Goal: Information Seeking & Learning: Find specific fact

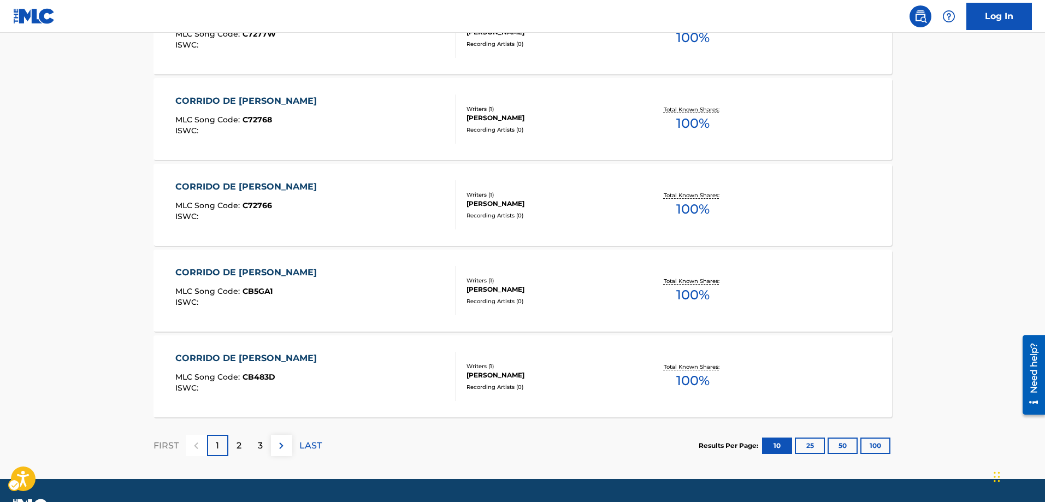
scroll to position [874, 0]
click at [238, 444] on p "2" at bounding box center [239, 445] width 5 height 13
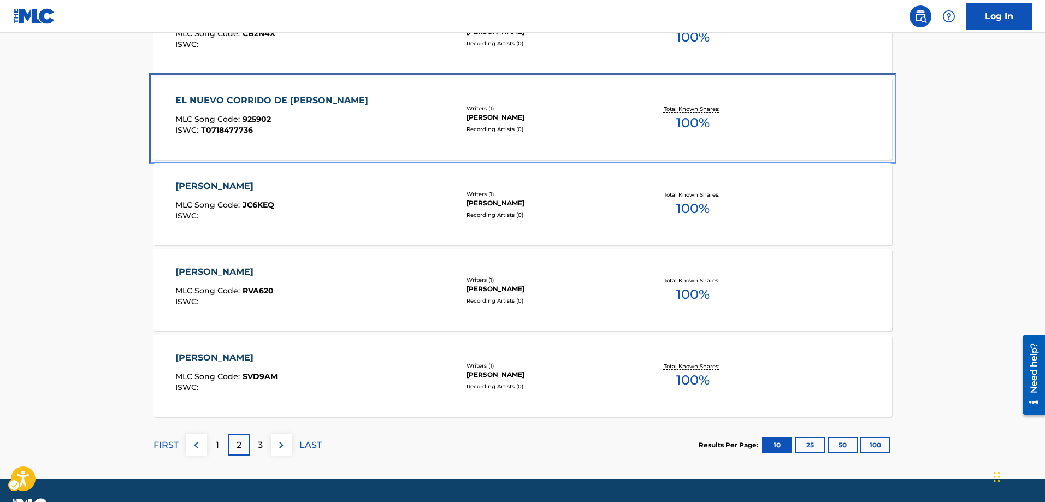
click at [221, 101] on div "EL NUEVO CORRIDO DE GOMEZ CARRASCO" at bounding box center [274, 100] width 198 height 13
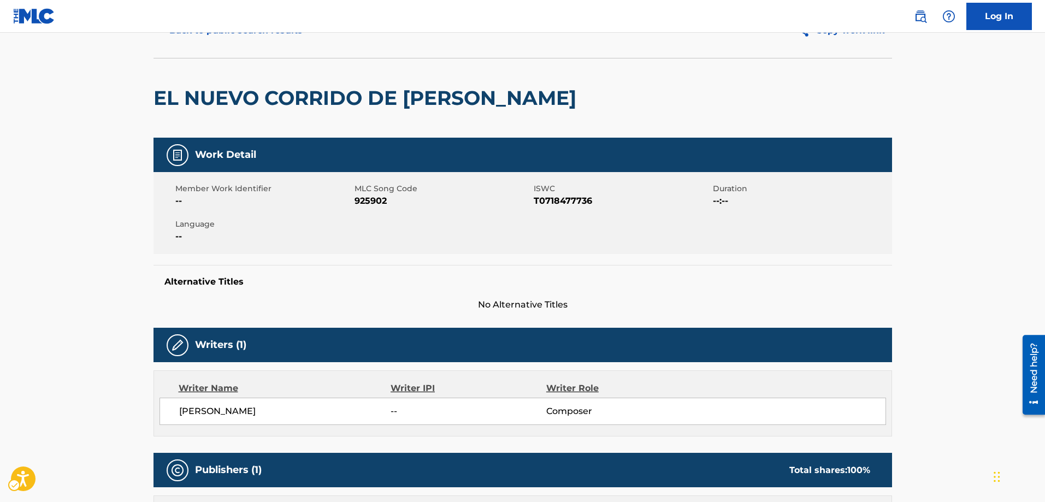
scroll to position [55, 0]
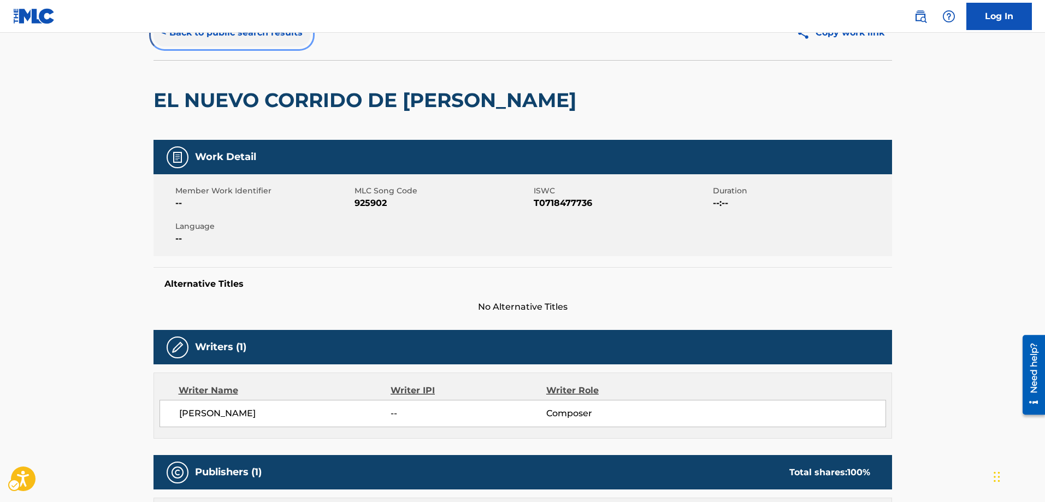
click at [163, 34] on button "< Back to public search results" at bounding box center [232, 32] width 157 height 27
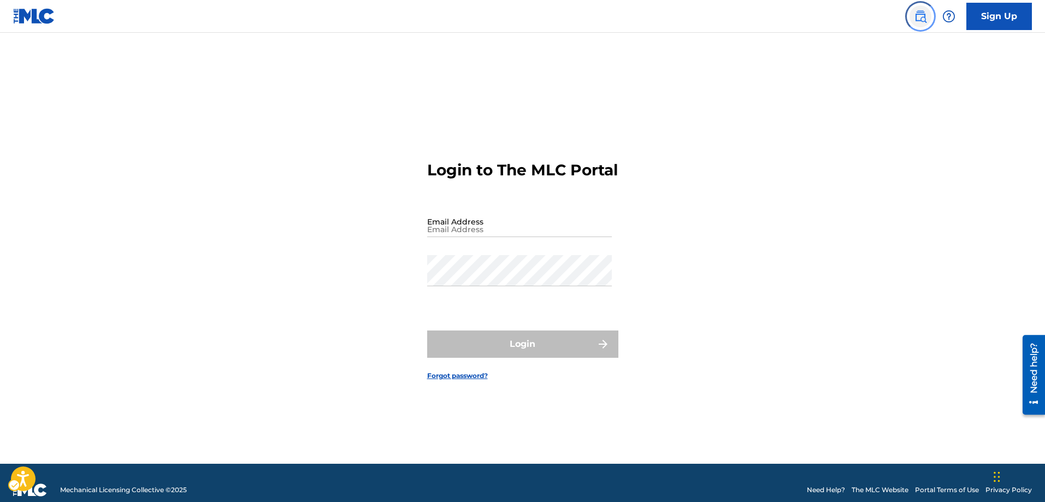
click at [923, 21] on img "Page Menu" at bounding box center [920, 16] width 13 height 13
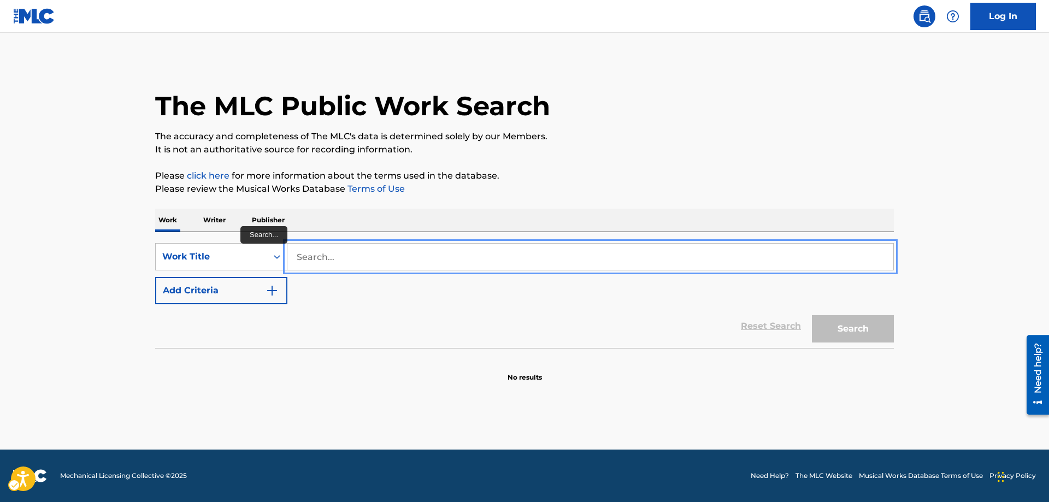
click at [291, 254] on input "Search..." at bounding box center [590, 257] width 606 height 26
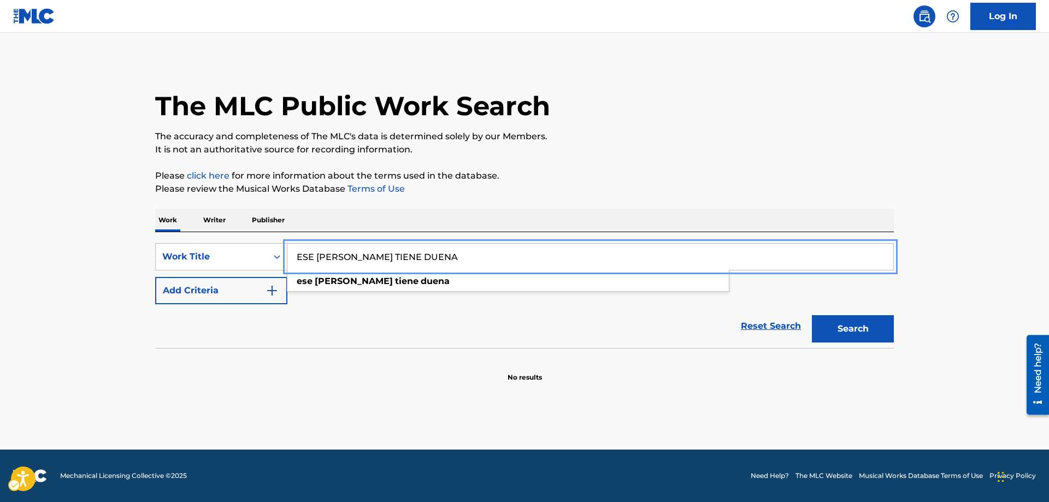
type input "ESE PRIETO TIENE DUENA"
click at [155, 277] on button "Add Criteria" at bounding box center [221, 290] width 132 height 27
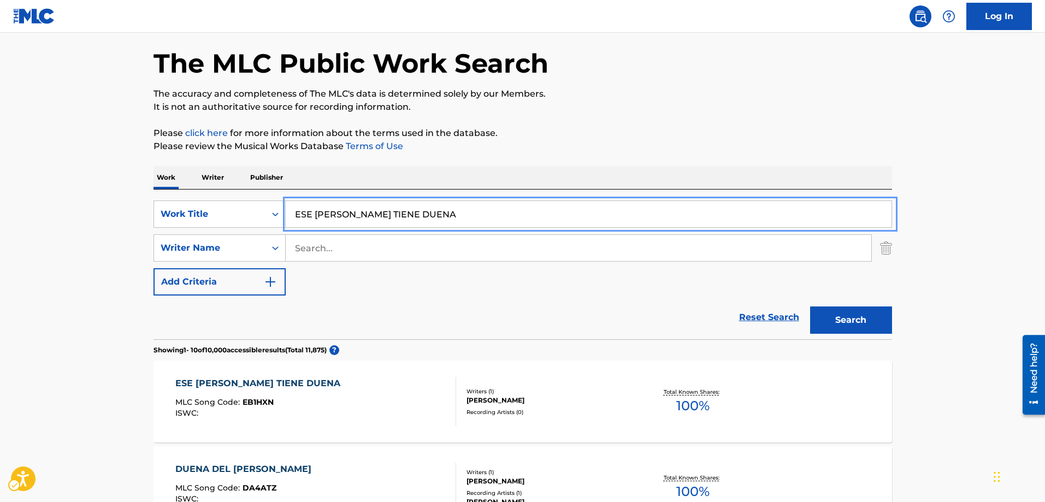
scroll to position [55, 0]
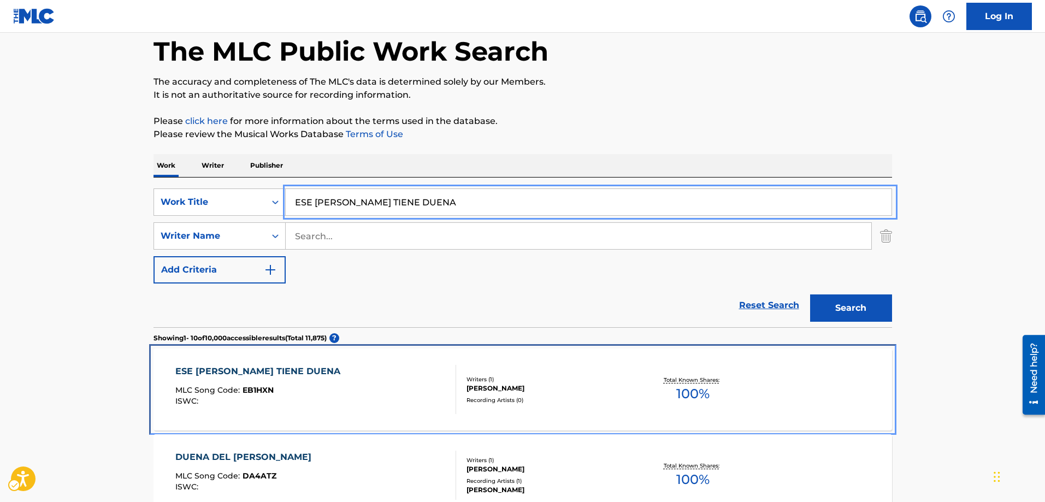
click at [266, 389] on span "EB1HXN" at bounding box center [258, 390] width 31 height 10
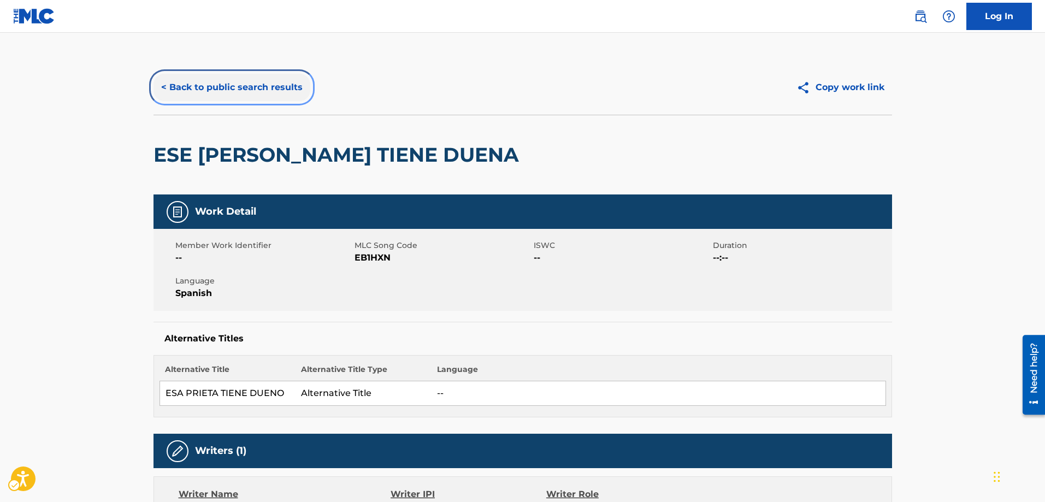
click at [163, 89] on button "< Back to public search results" at bounding box center [232, 87] width 157 height 27
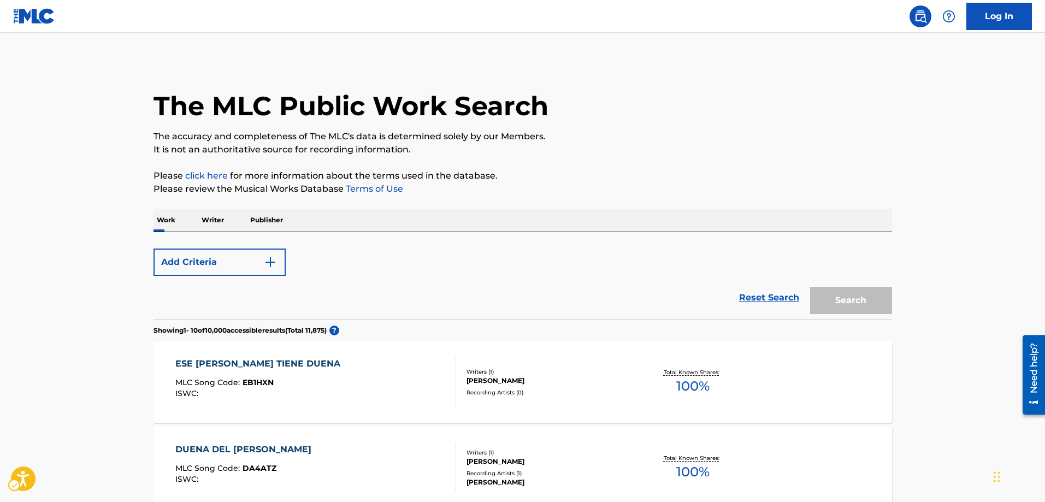
scroll to position [55, 0]
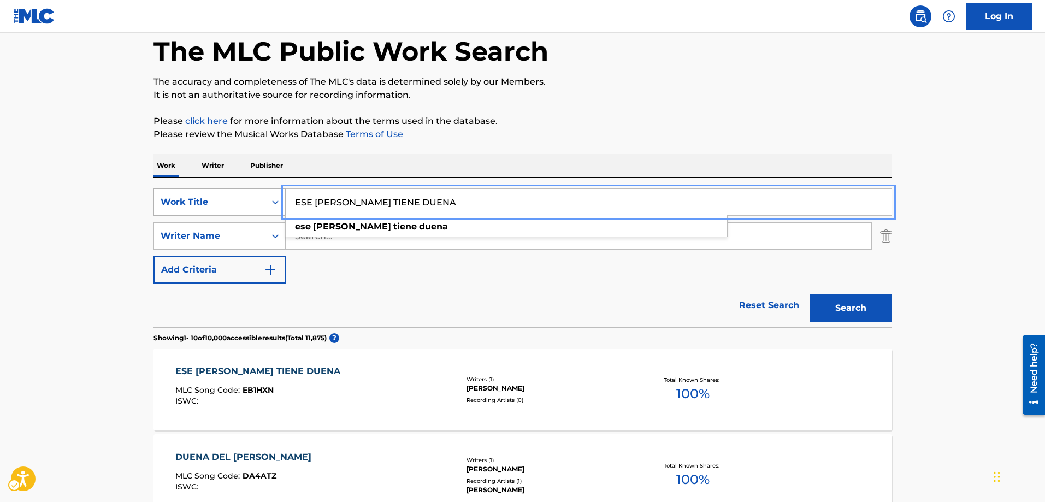
drag, startPoint x: 426, startPoint y: 201, endPoint x: 237, endPoint y: 215, distance: 189.0
click at [237, 215] on div "SearchWithCriteria67a73c58-3e0c-4704-93b7-e4848b2508f3 Work Title ESE PRIETO TI…" at bounding box center [523, 202] width 739 height 27
type input "ESTRELLITA DEL NORTE"
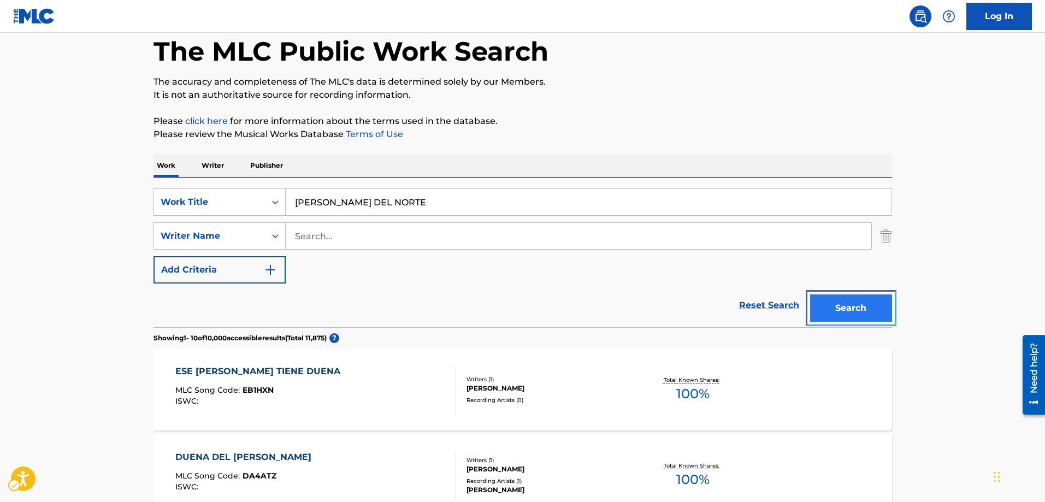
click at [865, 314] on button "Search" at bounding box center [851, 308] width 82 height 27
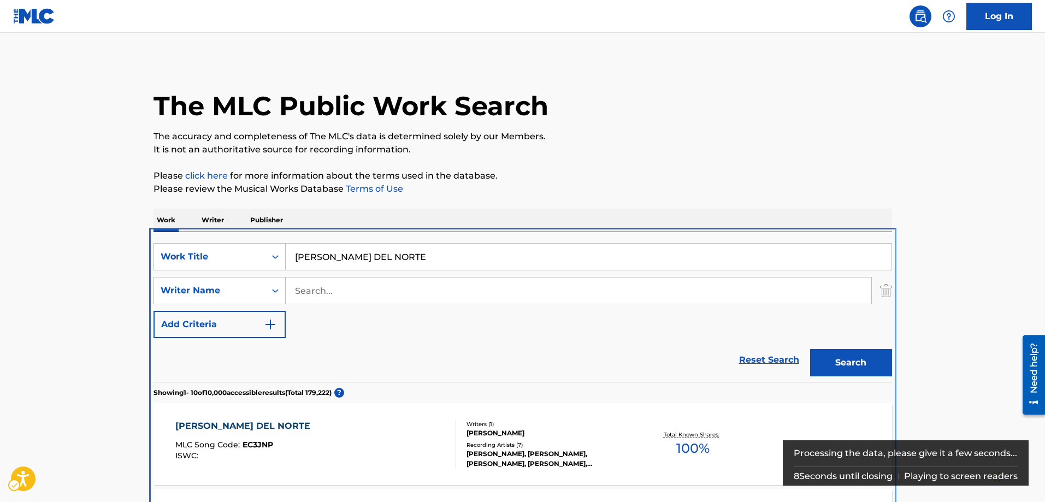
scroll to position [232, 0]
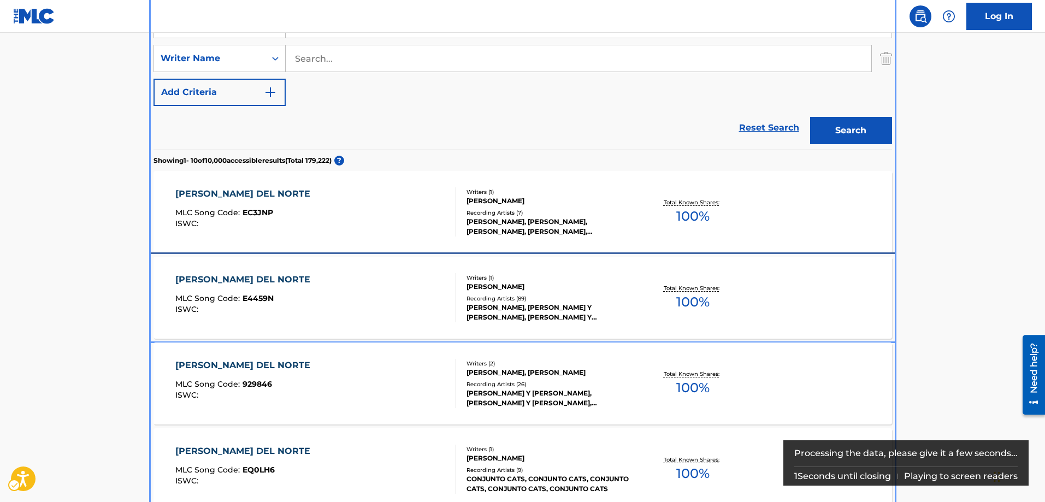
click at [260, 297] on span "E4459N" at bounding box center [258, 298] width 31 height 10
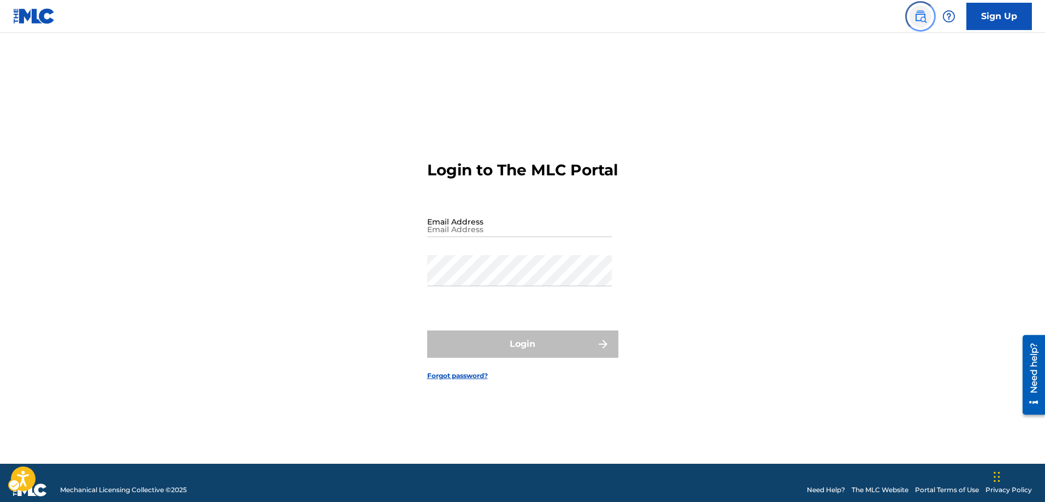
click at [920, 18] on img "Page Menu" at bounding box center [920, 16] width 13 height 13
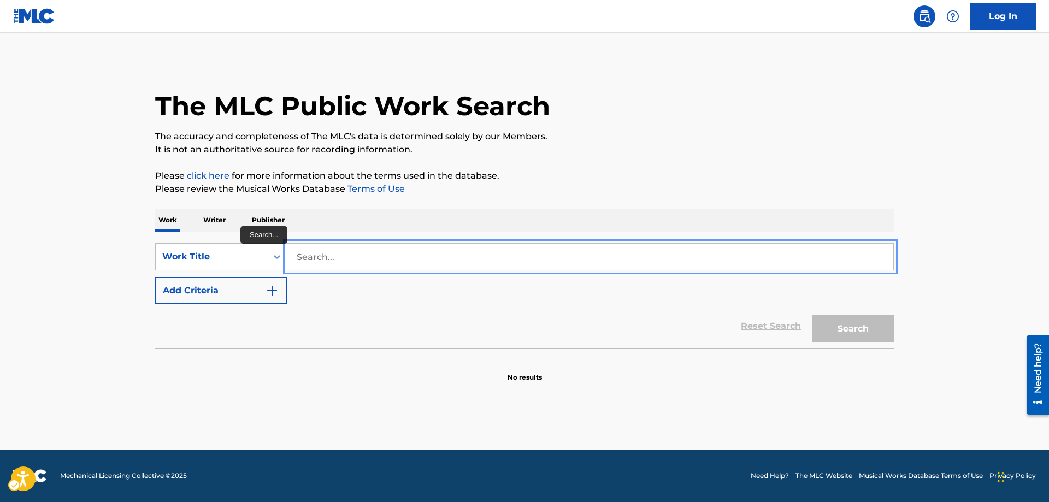
click at [292, 248] on input "Search..." at bounding box center [590, 257] width 606 height 26
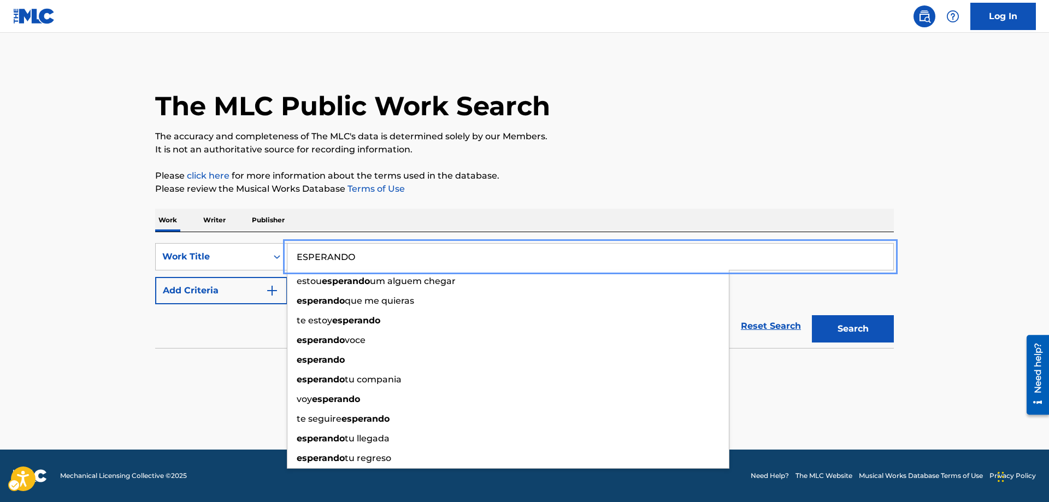
type input "ESPERANDO"
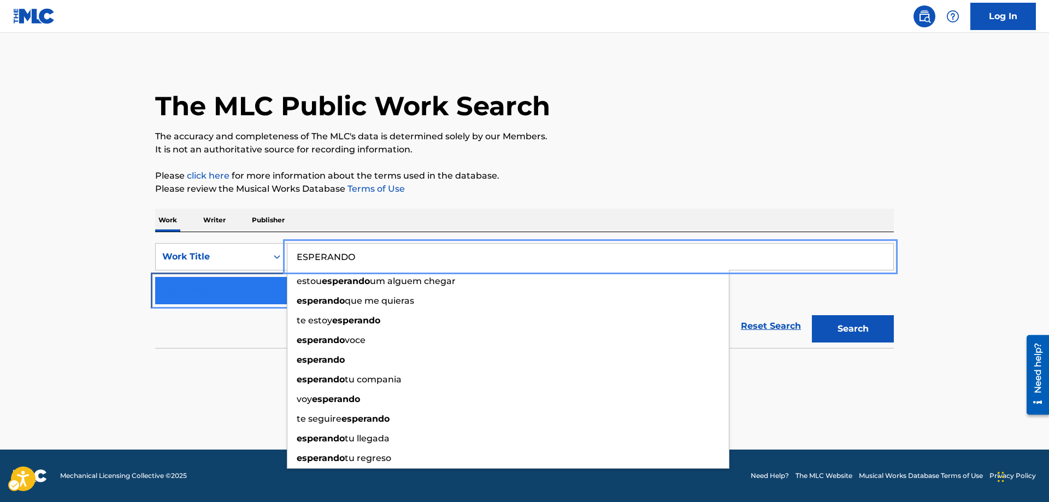
click at [285, 280] on button "Add Criteria" at bounding box center [221, 290] width 132 height 27
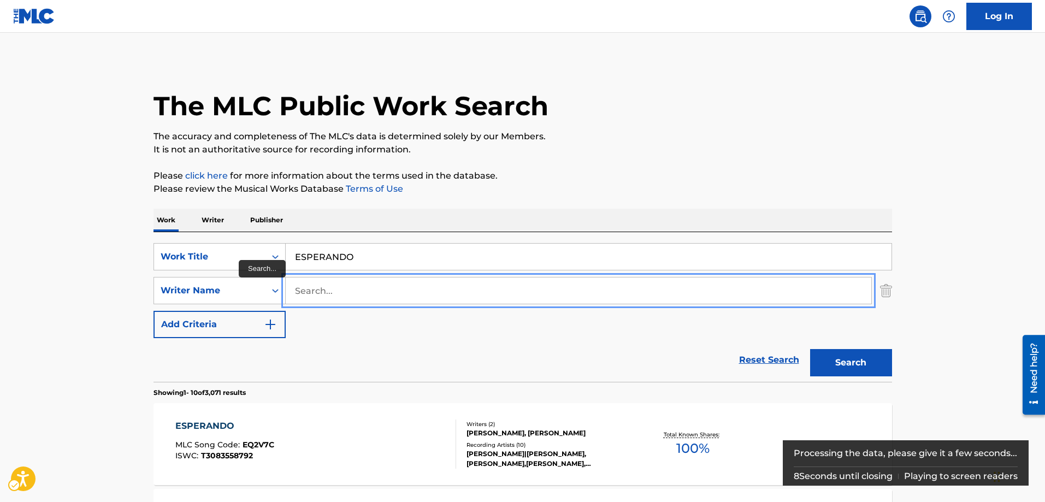
click at [302, 286] on input "Search..." at bounding box center [579, 291] width 586 height 26
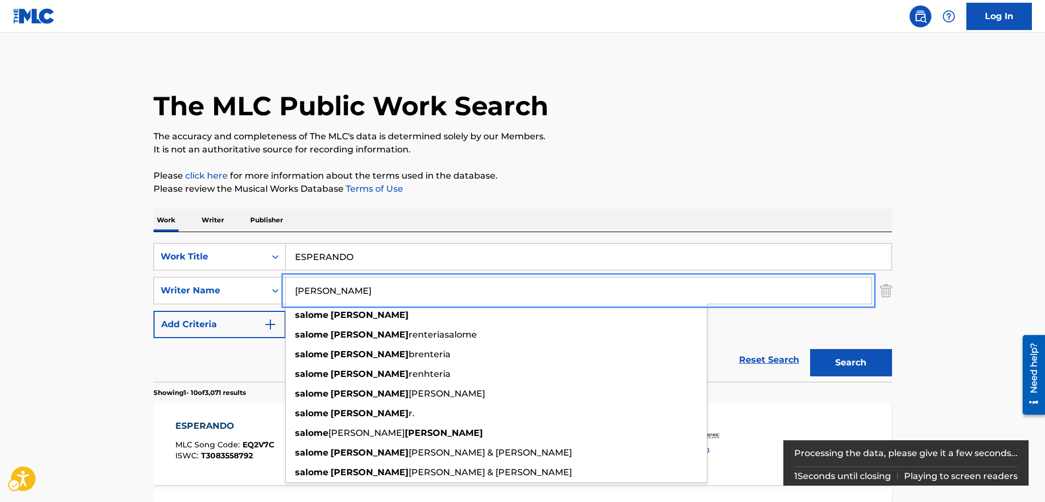
type input "SALOME GUTIERREZ"
click at [154, 311] on button "Add Criteria" at bounding box center [220, 324] width 132 height 27
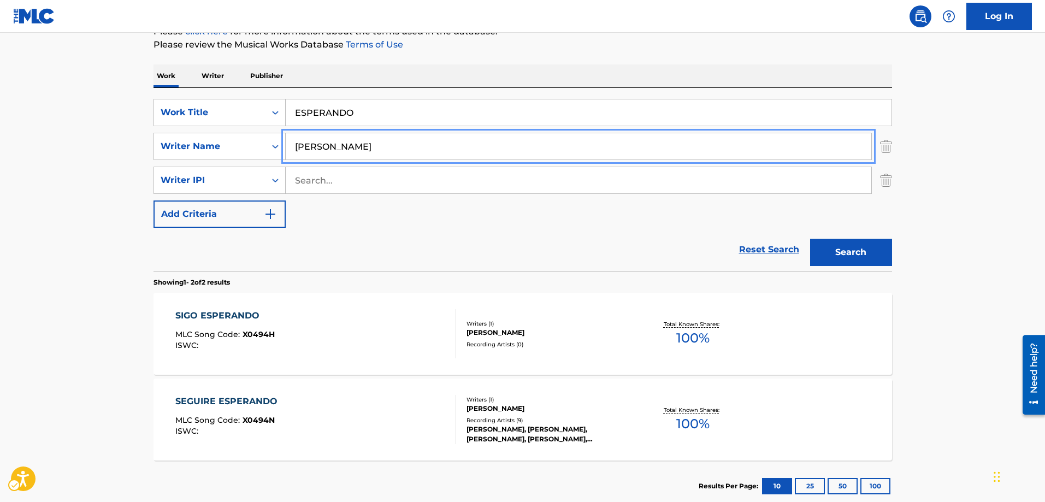
scroll to position [164, 0]
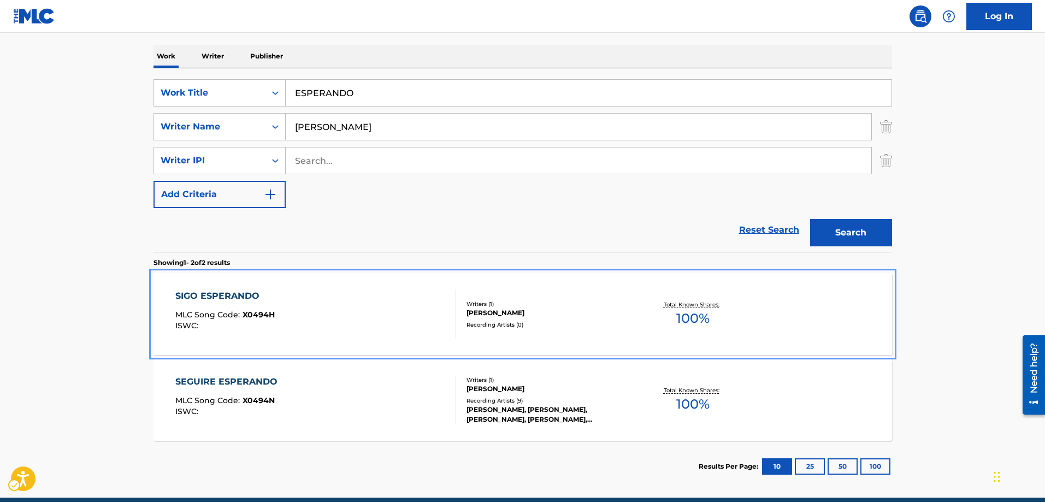
click at [256, 315] on span "X0494H" at bounding box center [259, 315] width 32 height 10
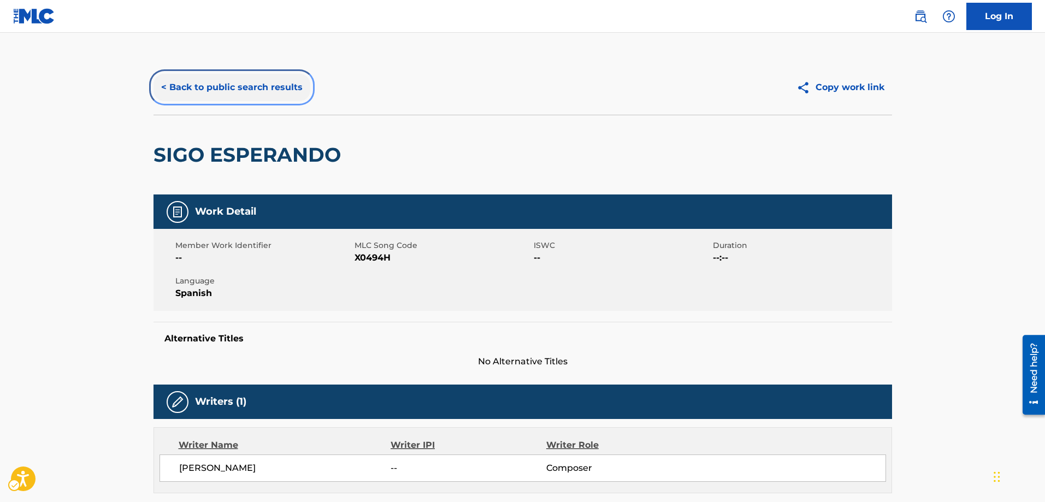
click at [161, 89] on button "< Back to public search results" at bounding box center [232, 87] width 157 height 27
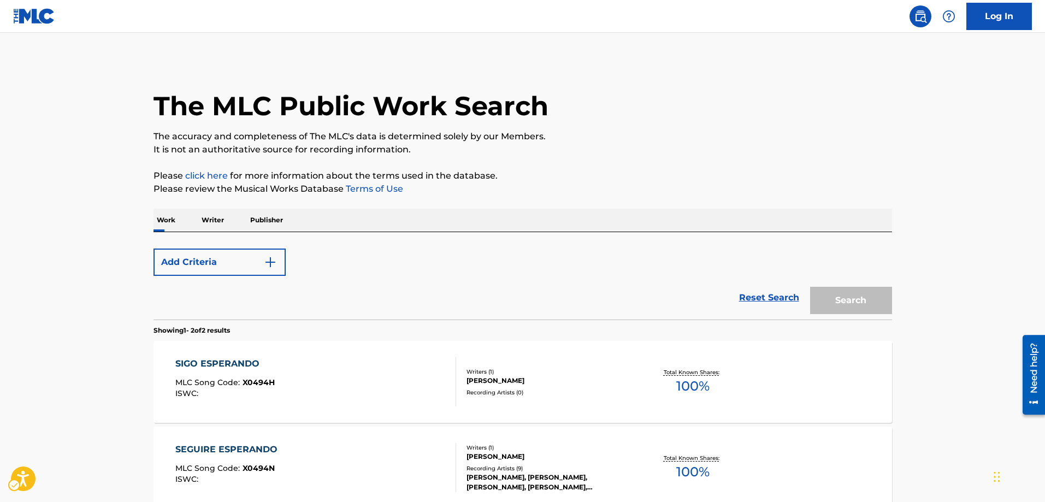
scroll to position [116, 0]
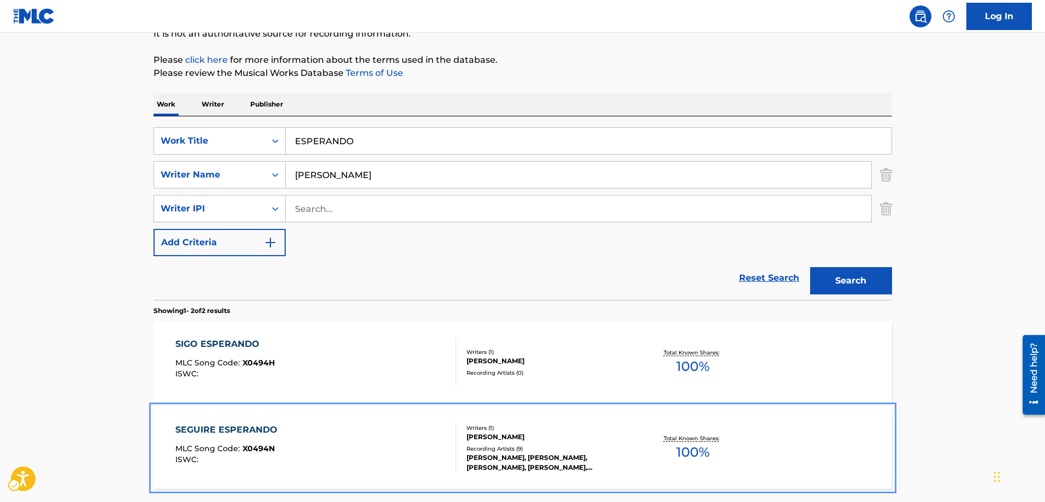
click at [266, 450] on span "X0494N" at bounding box center [259, 449] width 32 height 10
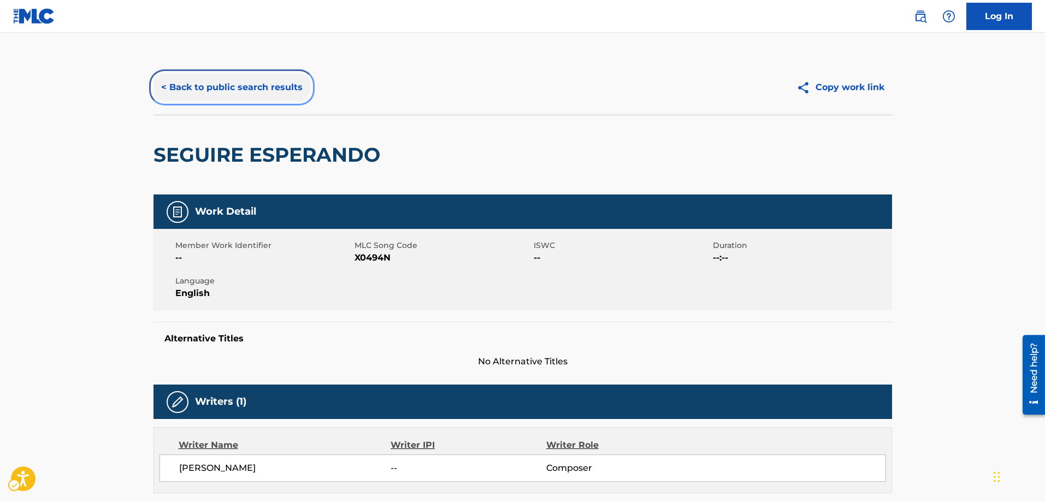
click at [163, 84] on button "< Back to public search results" at bounding box center [232, 87] width 157 height 27
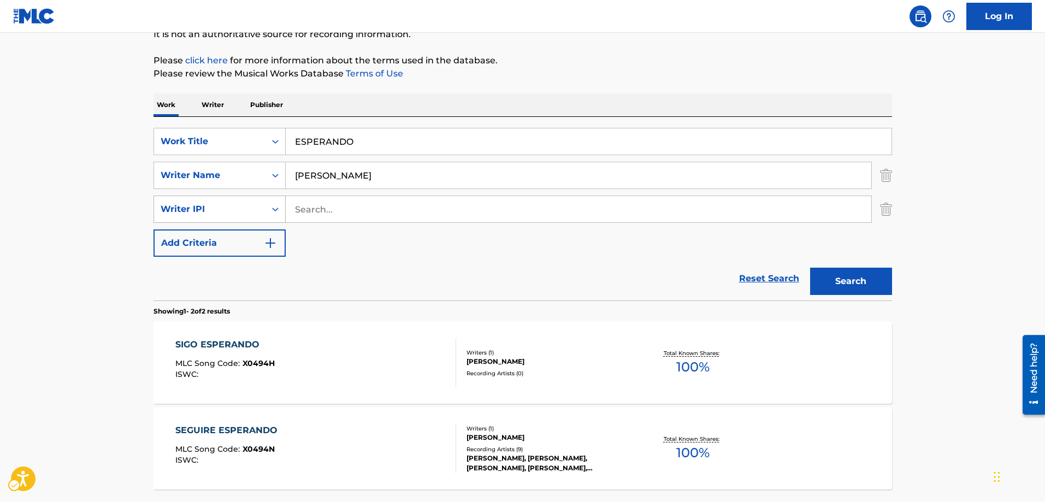
scroll to position [103, 0]
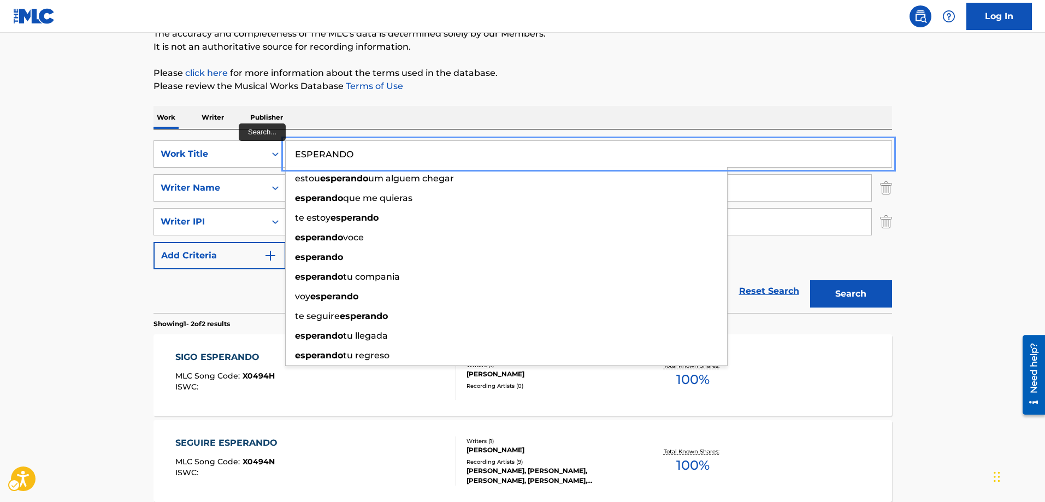
drag, startPoint x: 356, startPoint y: 155, endPoint x: 292, endPoint y: 158, distance: 64.1
click at [292, 158] on input "ESPERANDO" at bounding box center [589, 154] width 606 height 26
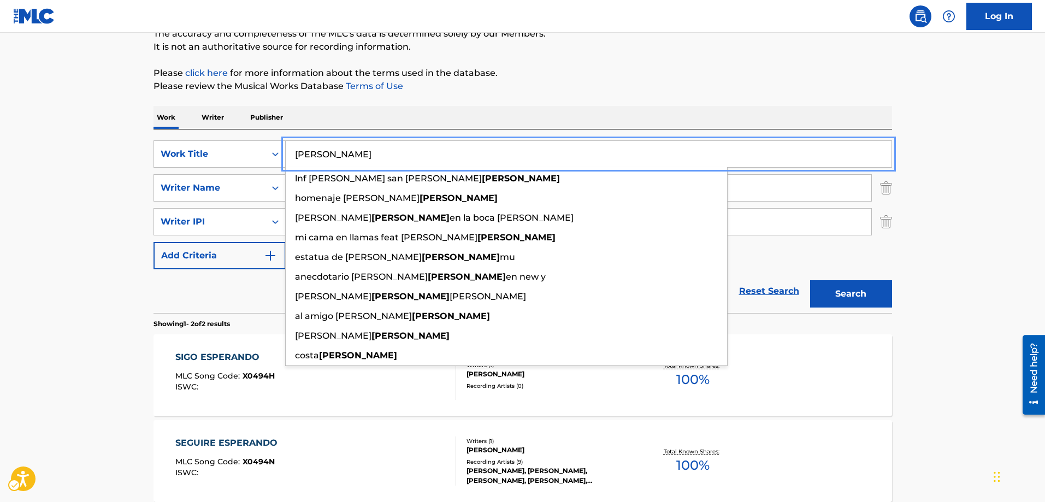
click at [810, 280] on button "Search" at bounding box center [851, 293] width 82 height 27
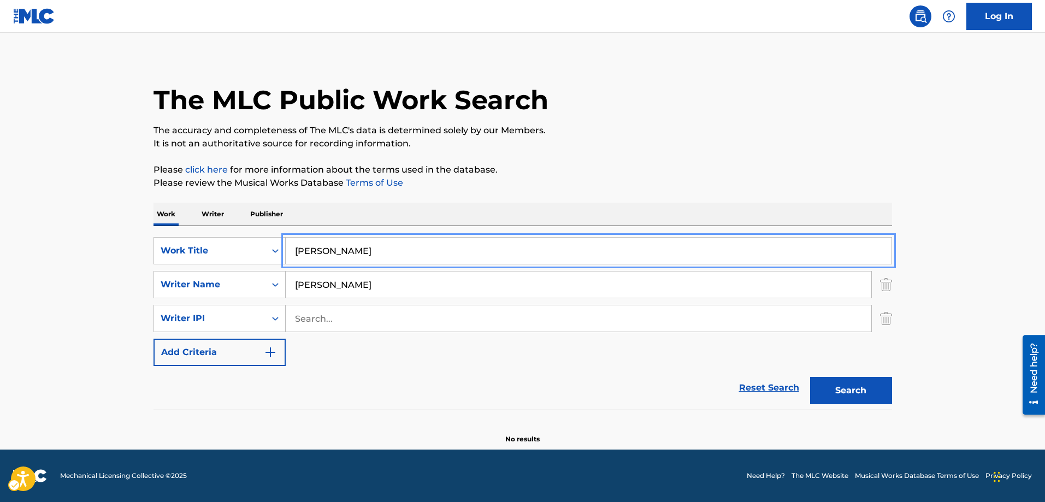
scroll to position [6, 0]
click at [830, 390] on button "Search" at bounding box center [851, 390] width 82 height 27
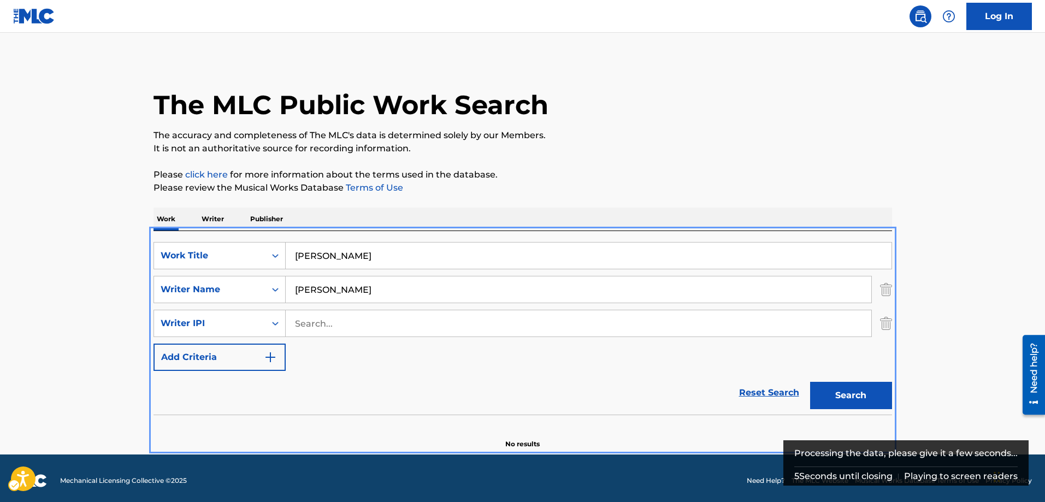
scroll to position [0, 0]
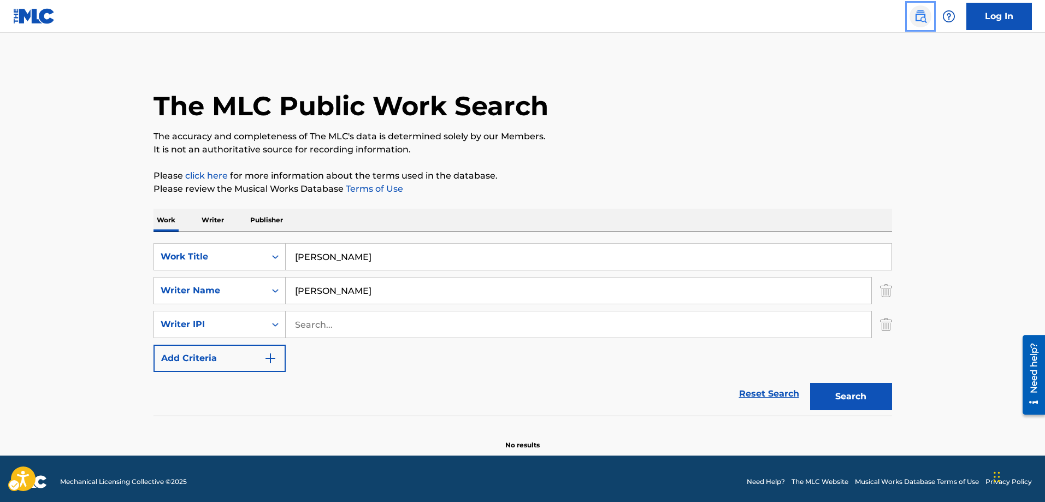
click at [920, 20] on img "Page Menu" at bounding box center [920, 16] width 13 height 13
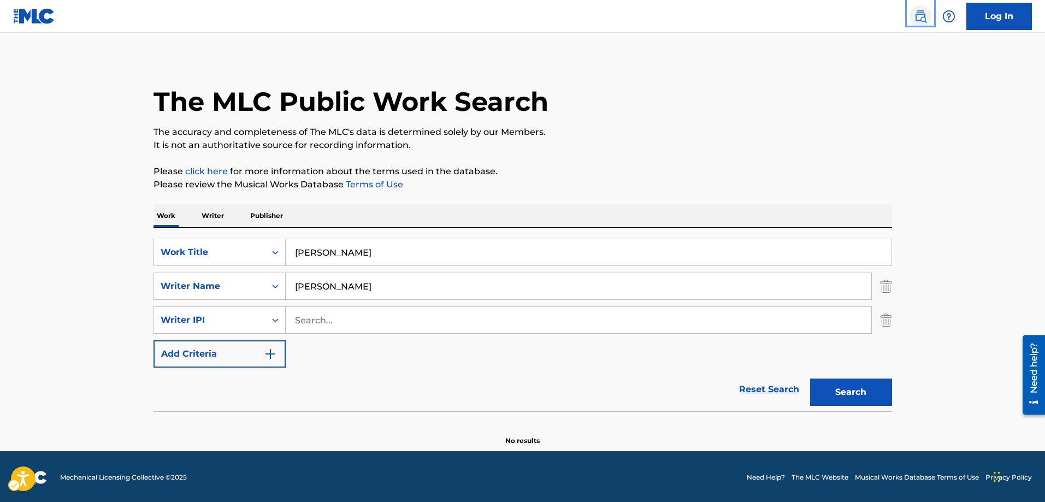
scroll to position [6, 0]
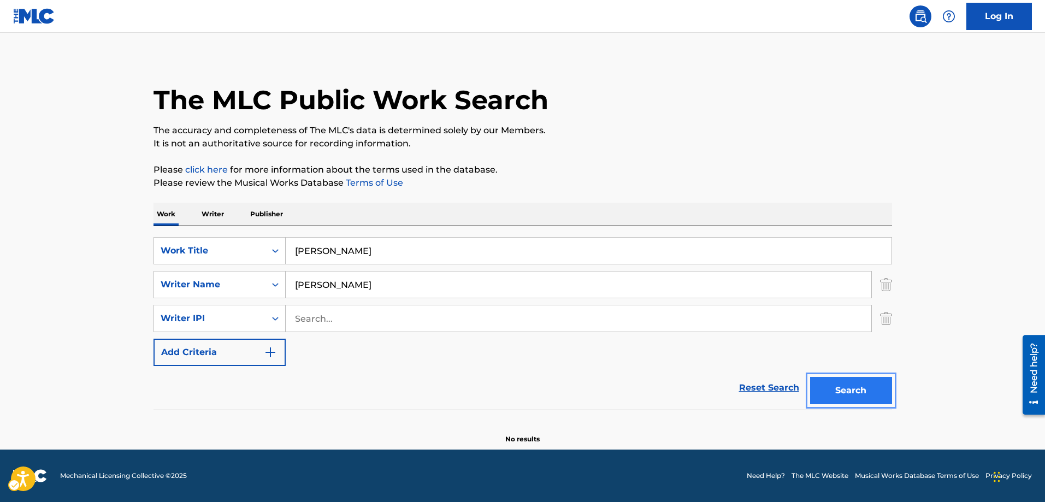
click at [858, 384] on button "Search" at bounding box center [851, 390] width 82 height 27
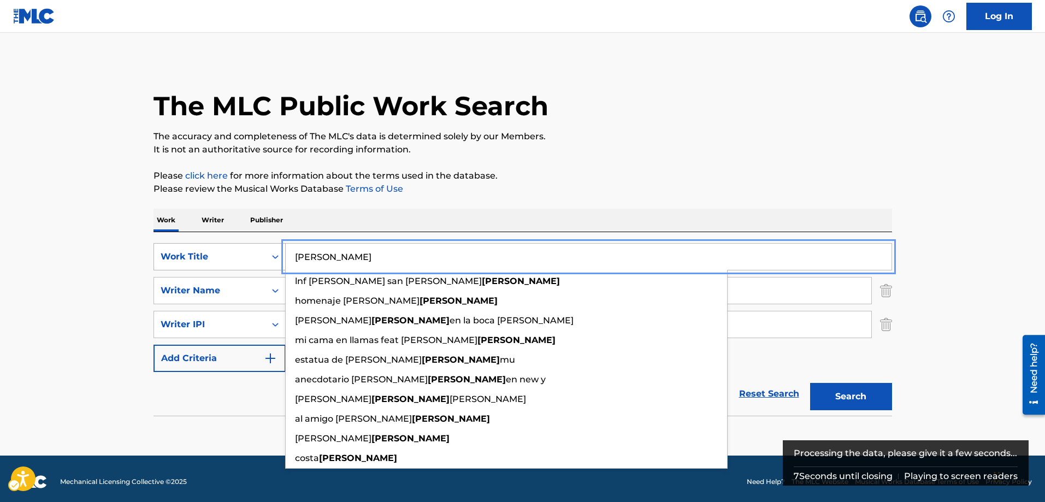
drag, startPoint x: 351, startPoint y: 260, endPoint x: 274, endPoint y: 265, distance: 77.2
click at [274, 265] on div "SearchWithCriteria76585eee-52fe-4992-a87e-d734e8113e33 Work Title GONZALEZ lnf …" at bounding box center [523, 256] width 739 height 27
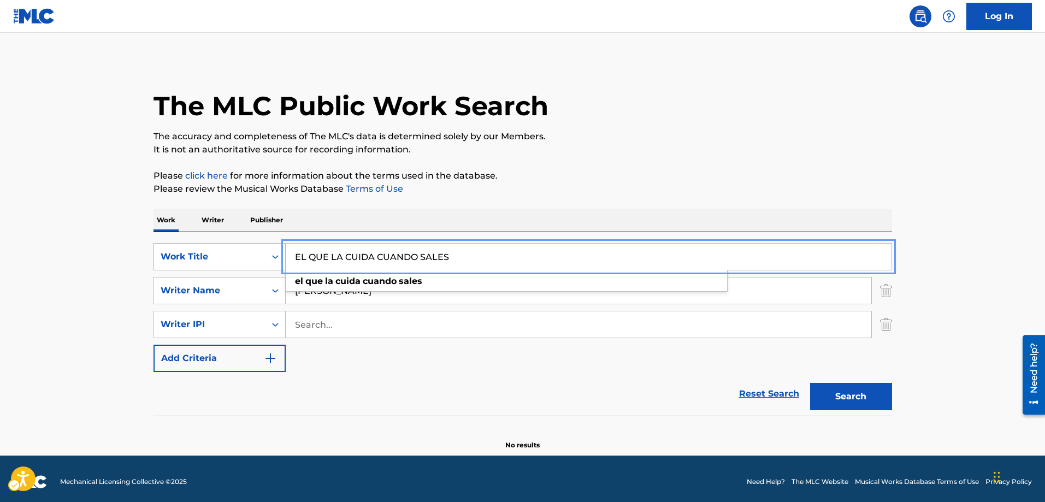
type input "EL QUE LA CUIDA CUANDO SALES"
click at [810, 383] on button "Search" at bounding box center [851, 396] width 82 height 27
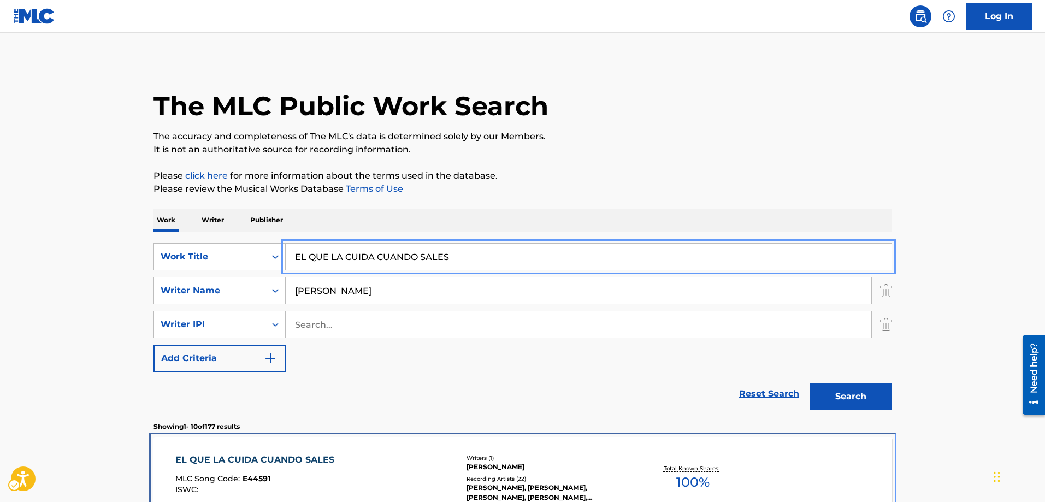
click at [252, 478] on span "E44591" at bounding box center [257, 479] width 28 height 10
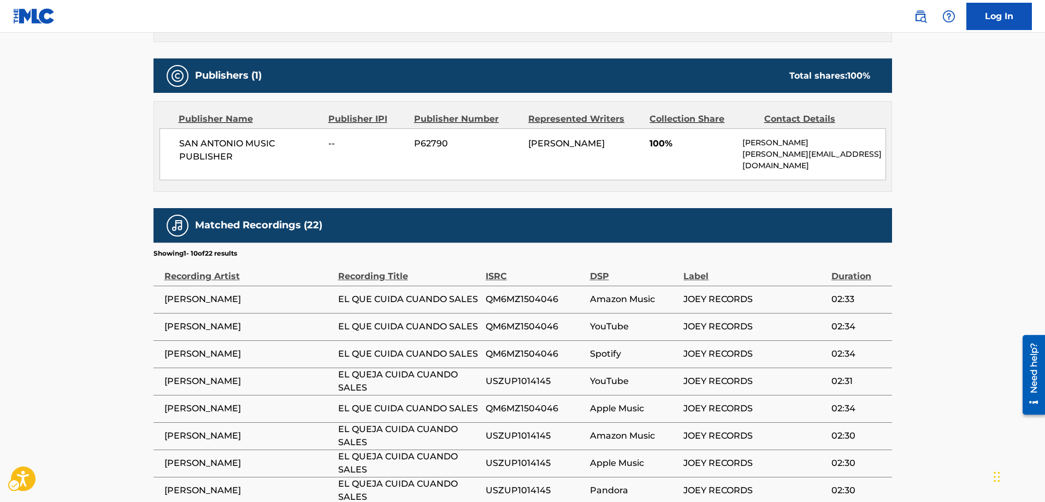
scroll to position [546, 0]
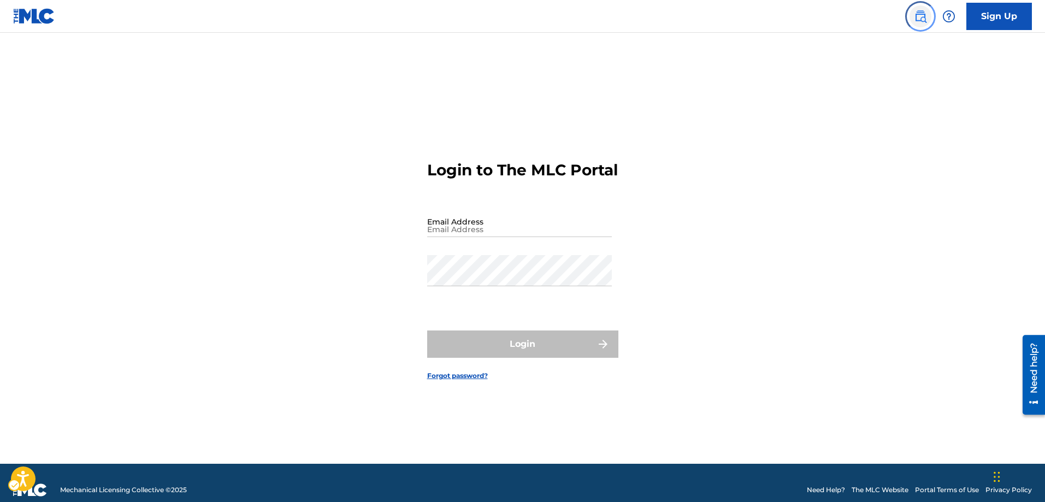
click at [918, 14] on img "Page Menu" at bounding box center [920, 16] width 13 height 13
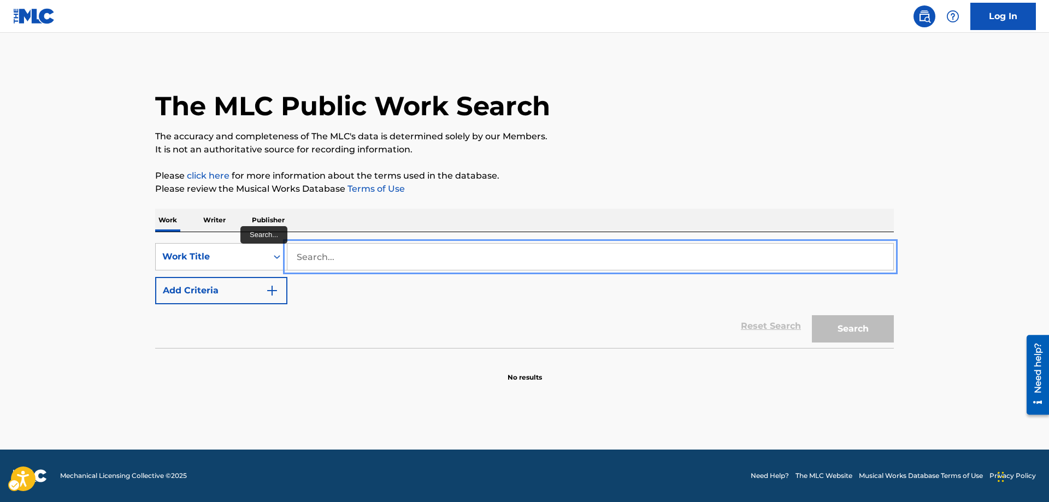
click at [296, 255] on input "Search..." at bounding box center [590, 257] width 606 height 26
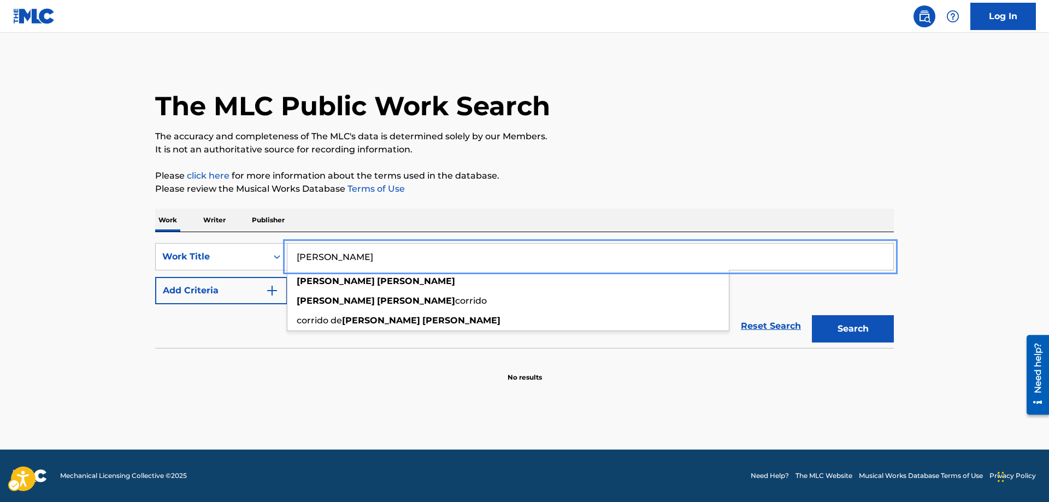
type input "GREGORIO CORTEZ"
click at [155, 277] on button "Add Criteria" at bounding box center [221, 290] width 132 height 27
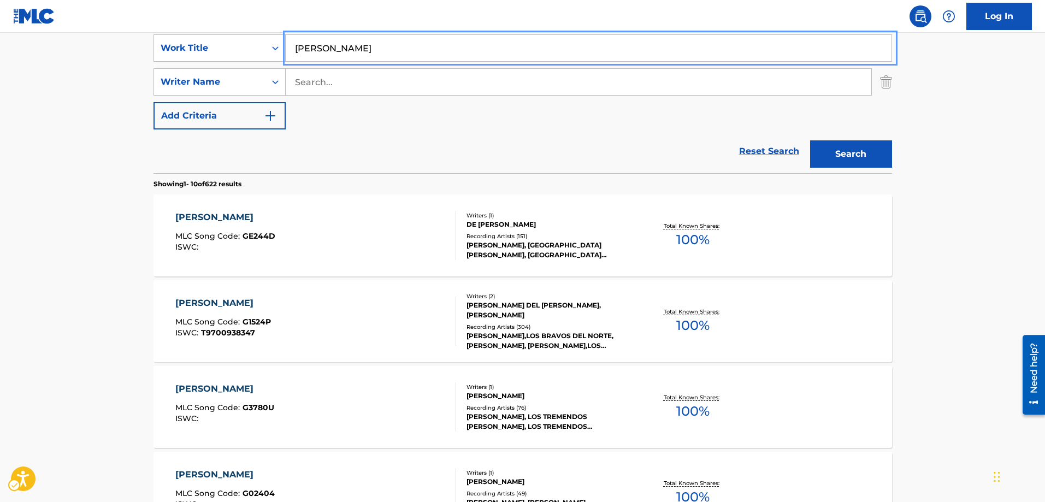
scroll to position [219, 0]
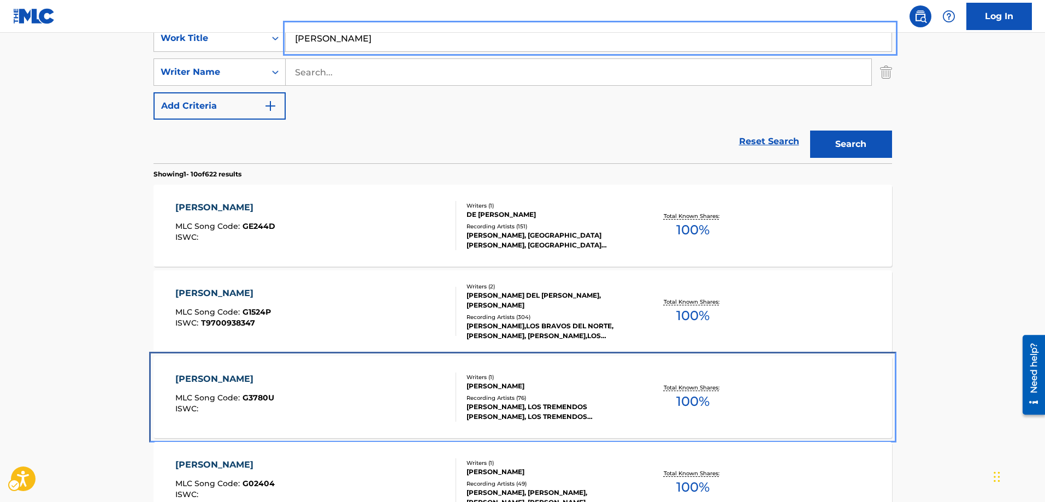
click at [246, 399] on span "G3780U" at bounding box center [259, 398] width 32 height 10
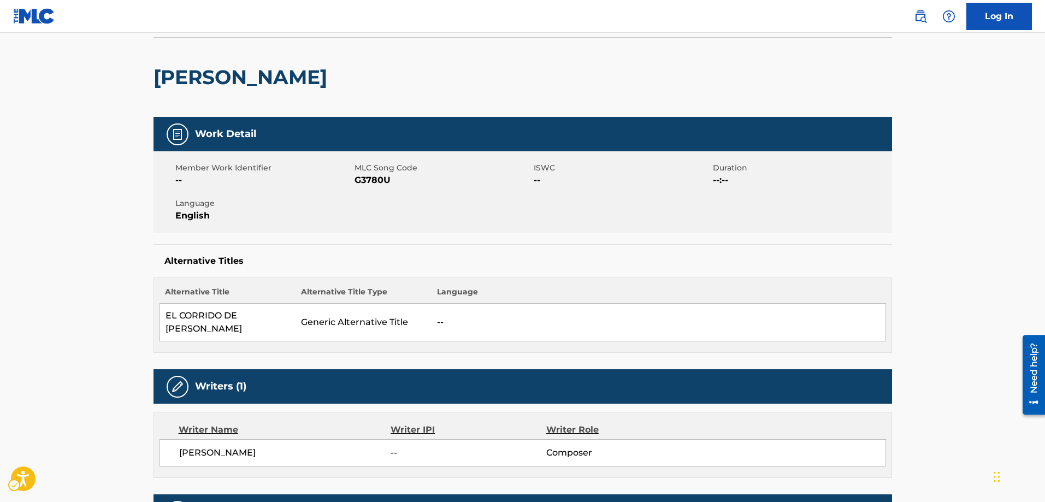
scroll to position [55, 0]
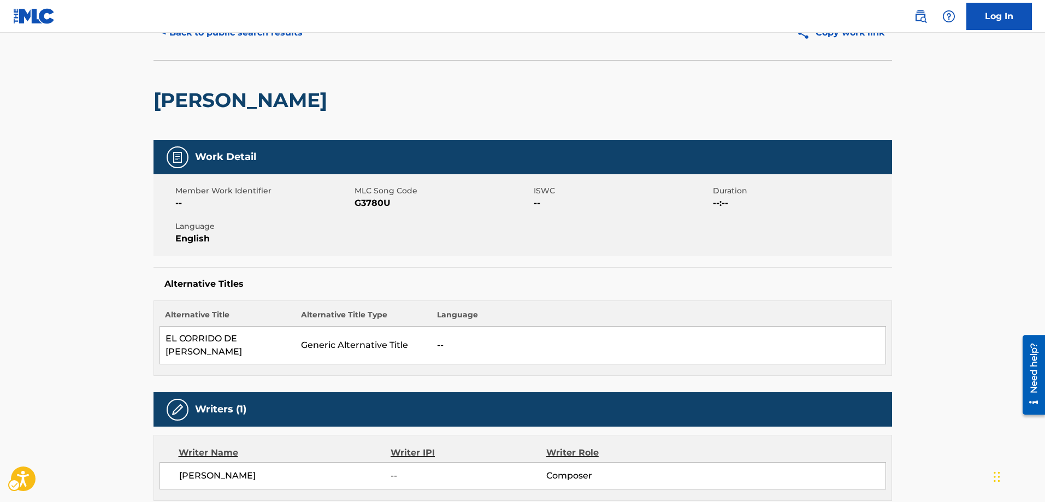
click at [467, 500] on div "Writer Name Writer IPI Writer Role SALOME GUTIERREZ RENTERIA -- Composer" at bounding box center [523, 468] width 739 height 66
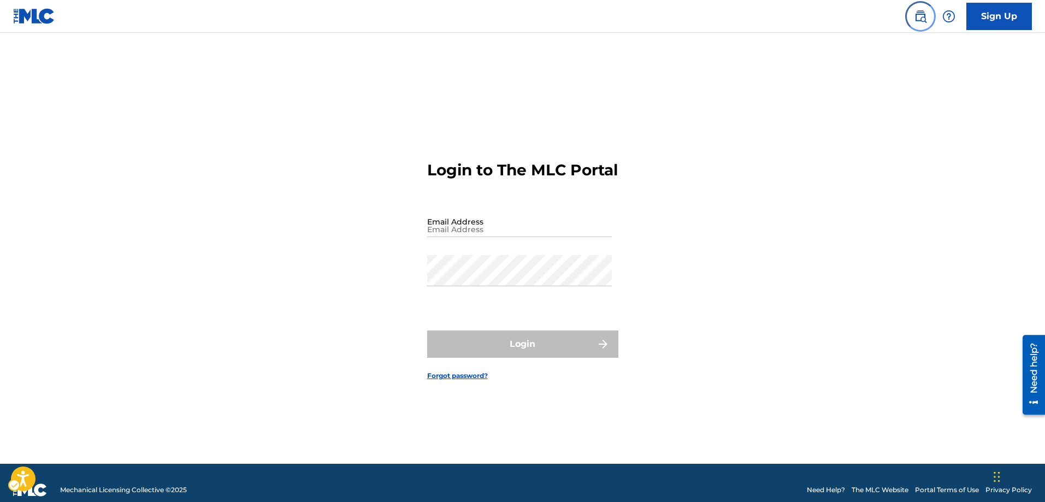
click at [925, 15] on img "Page Menu" at bounding box center [920, 16] width 13 height 13
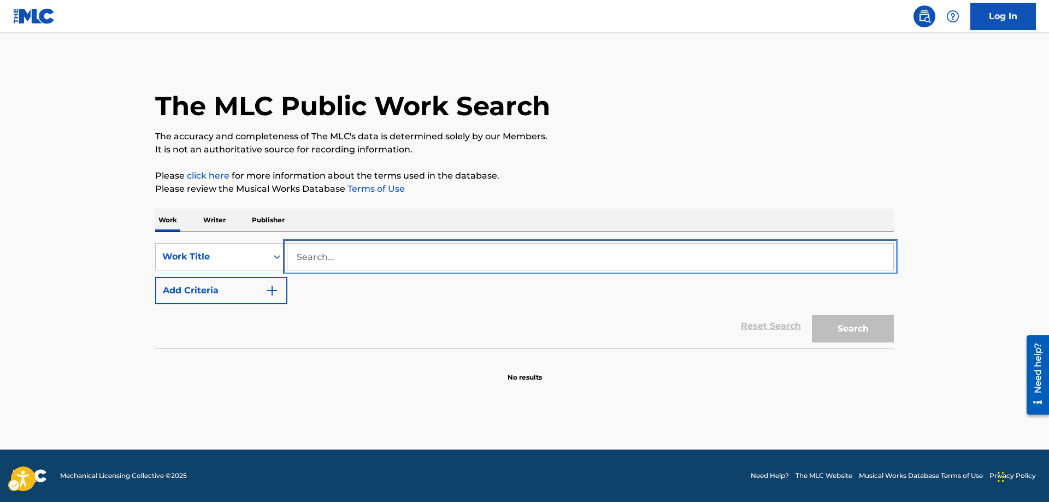
click at [293, 254] on input "Search..." at bounding box center [590, 257] width 606 height 26
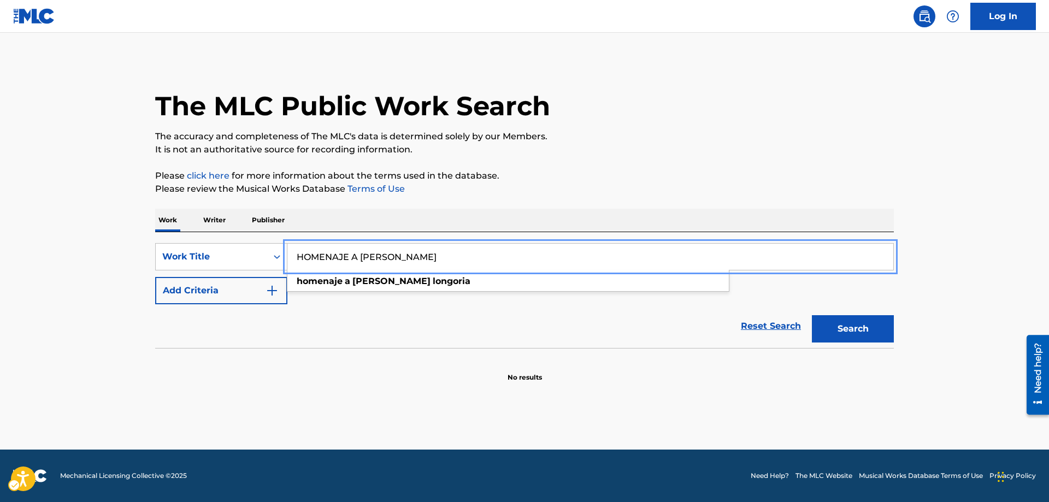
type input "HOMENAJE A [PERSON_NAME]"
click at [155, 277] on button "Add Criteria" at bounding box center [221, 290] width 132 height 27
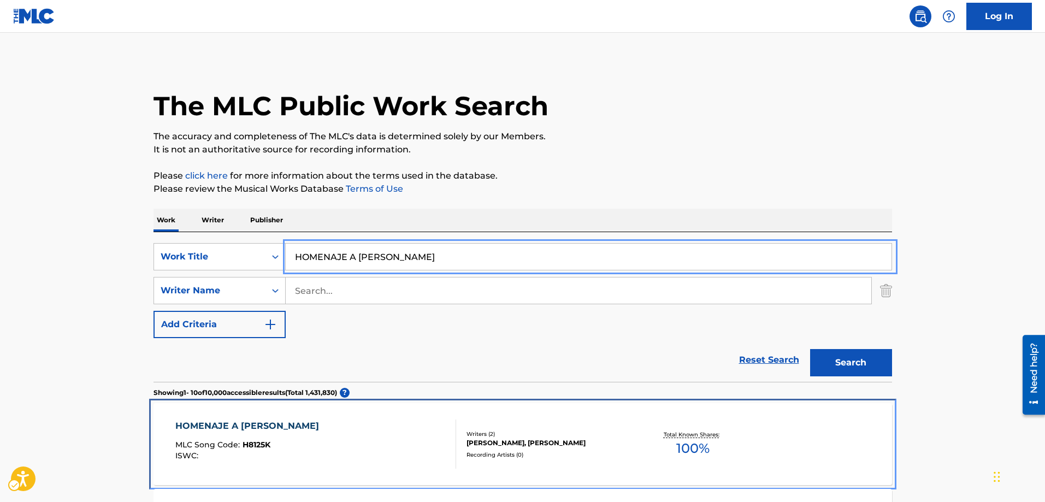
click at [266, 448] on span "H8125K" at bounding box center [257, 445] width 28 height 10
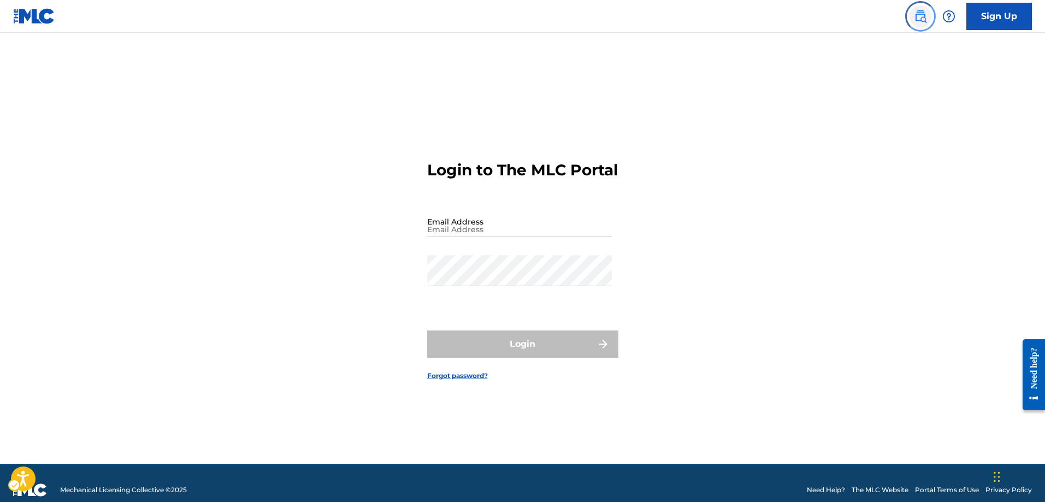
click at [926, 17] on img "Page Menu" at bounding box center [920, 16] width 13 height 13
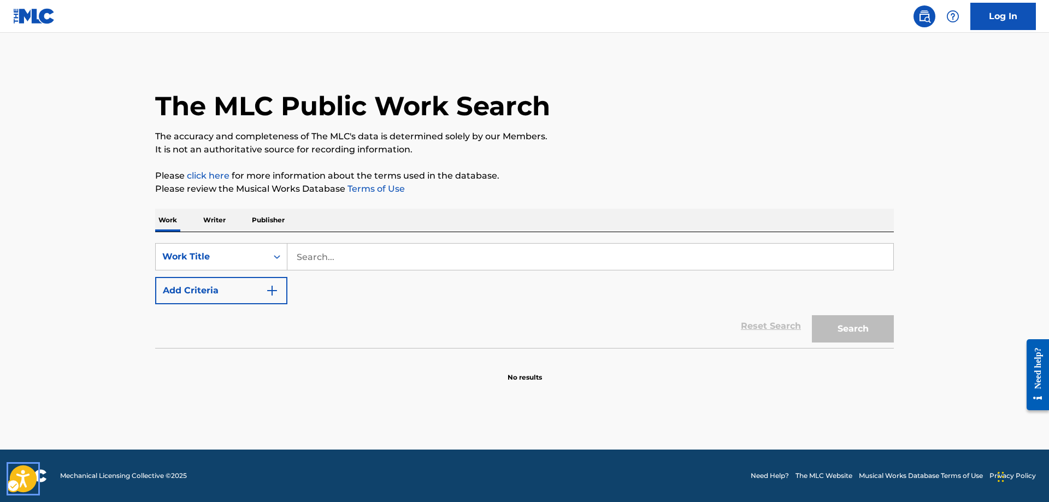
click button "Open accessiBe: accessibility options, statement and help" at bounding box center [23, 479] width 27 height 27
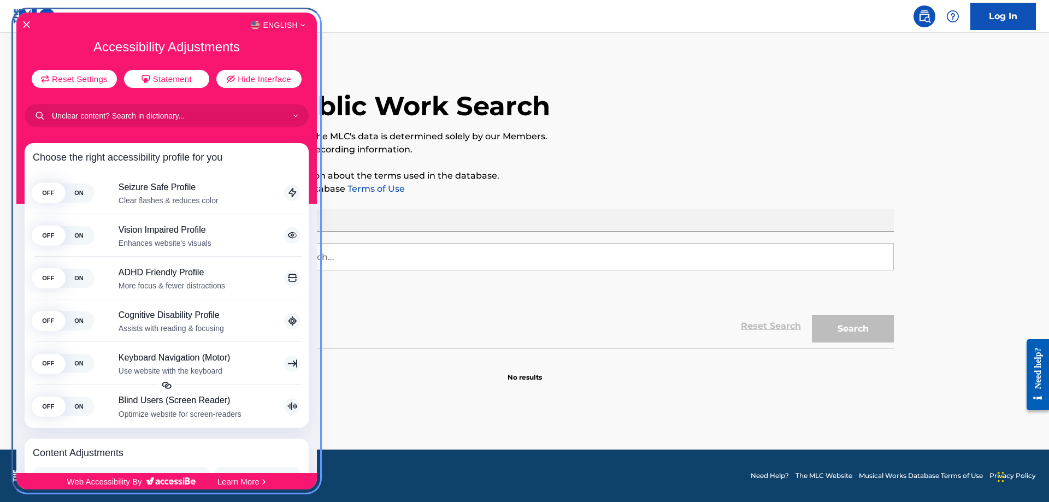
click at [36, 28] on div "English" at bounding box center [166, 25] width 301 height 14
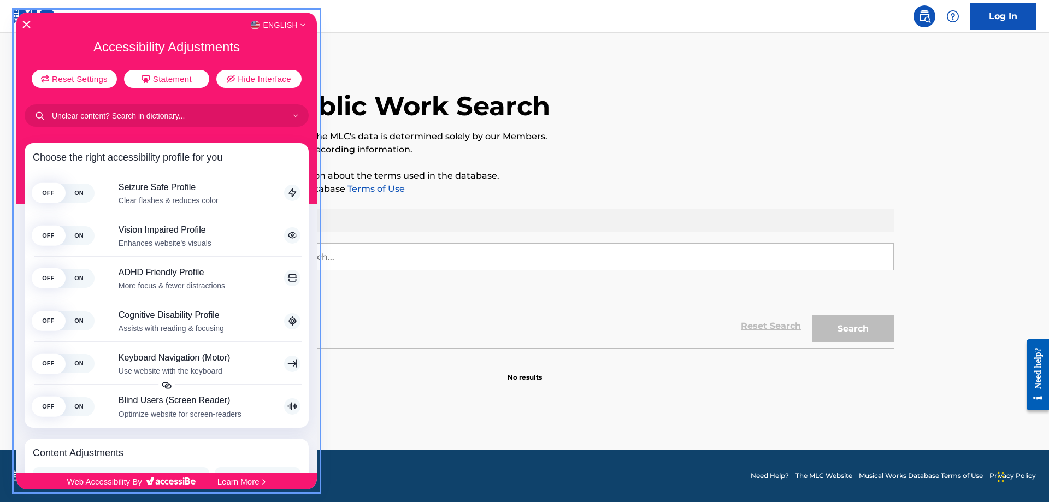
click at [23, 24] on icon "Close Accessibility Interface" at bounding box center [26, 25] width 8 height 8
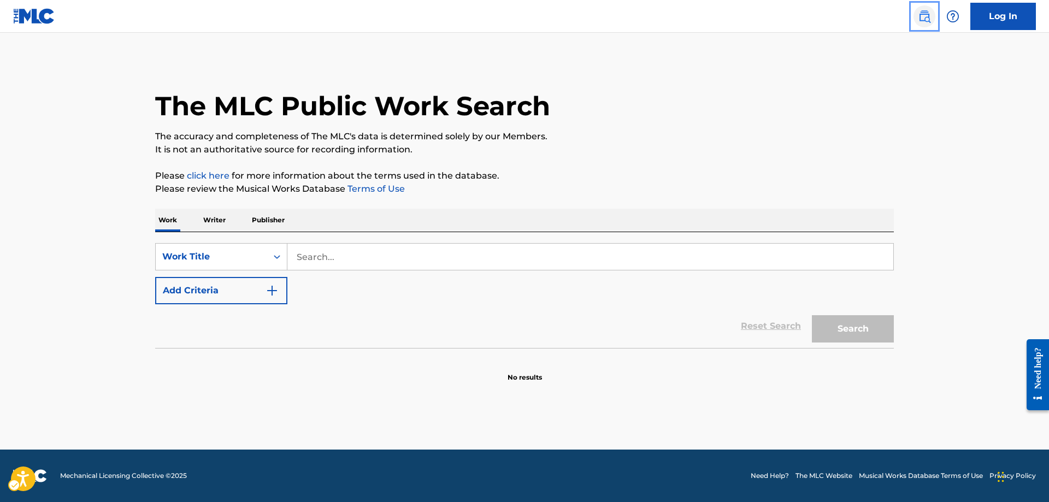
click at [931, 20] on img "Page Menu" at bounding box center [924, 16] width 13 height 13
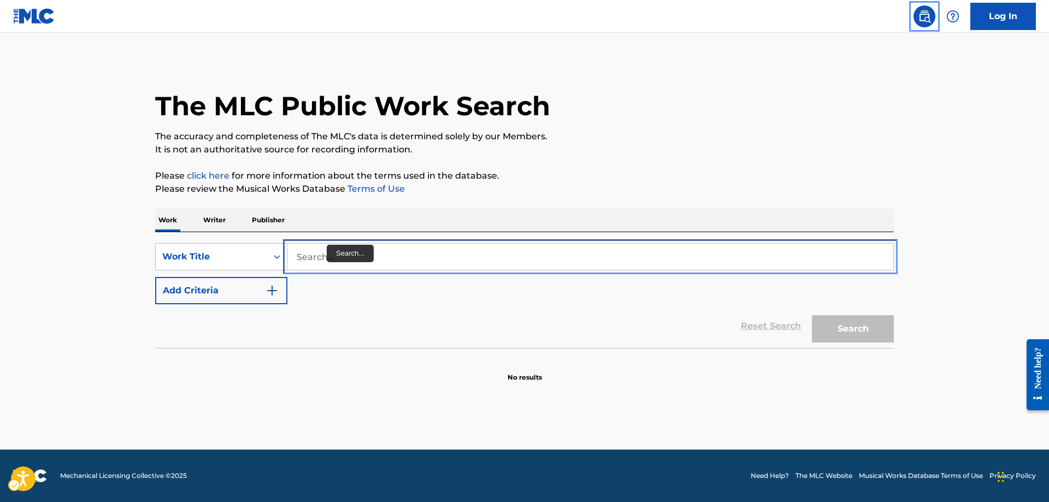
click at [295, 252] on input "Search..." at bounding box center [590, 257] width 606 height 26
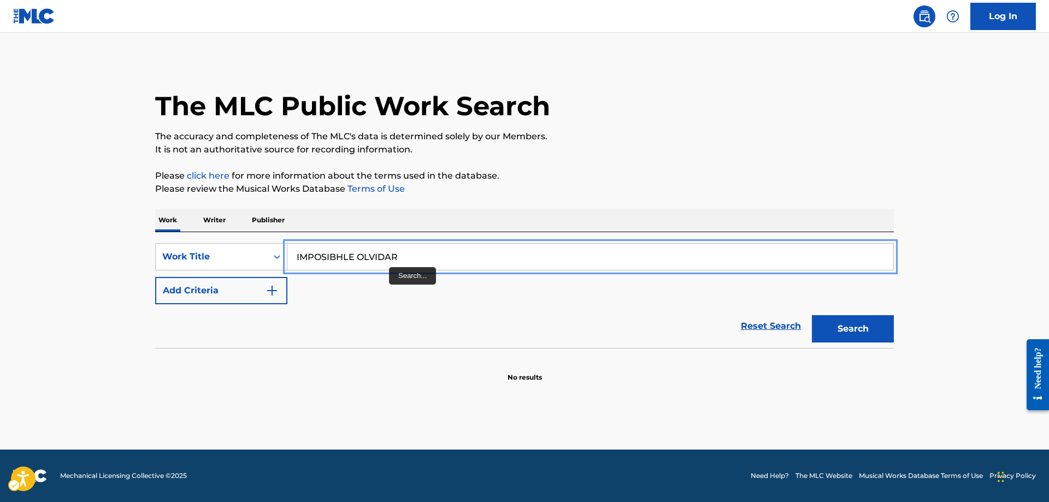
click at [345, 257] on input "IMPOSIBHLE OLVIDAR" at bounding box center [590, 257] width 606 height 26
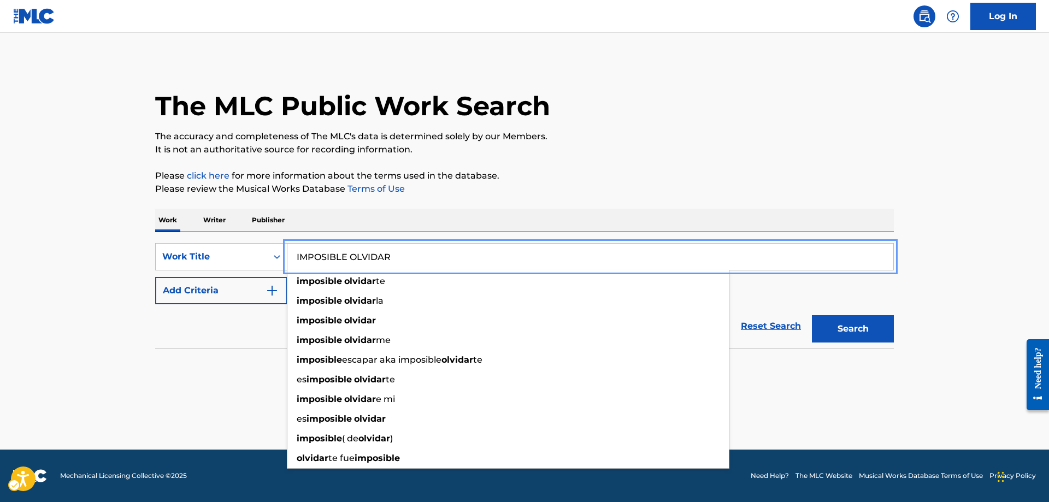
type input "IMPOSIBLE OLVIDAR"
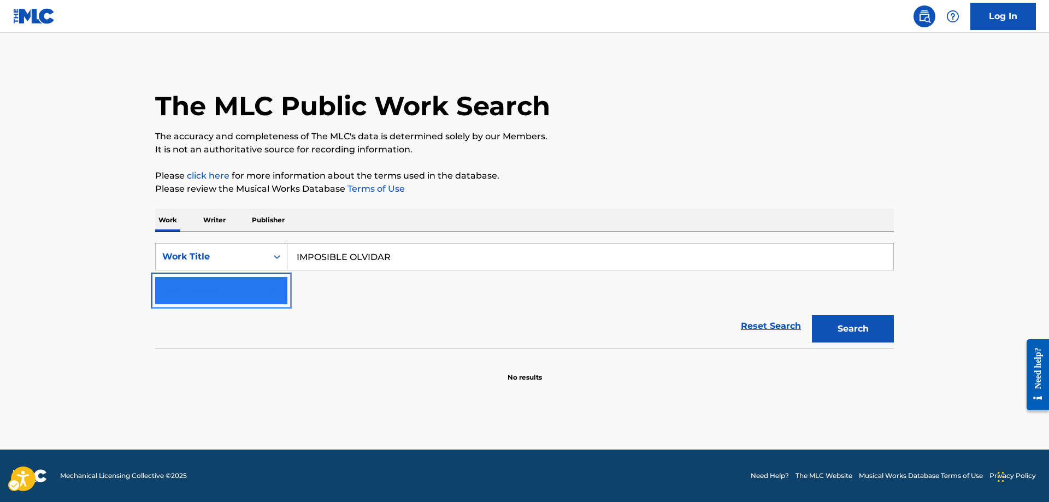
click at [278, 292] on img "Search Form" at bounding box center [272, 290] width 13 height 13
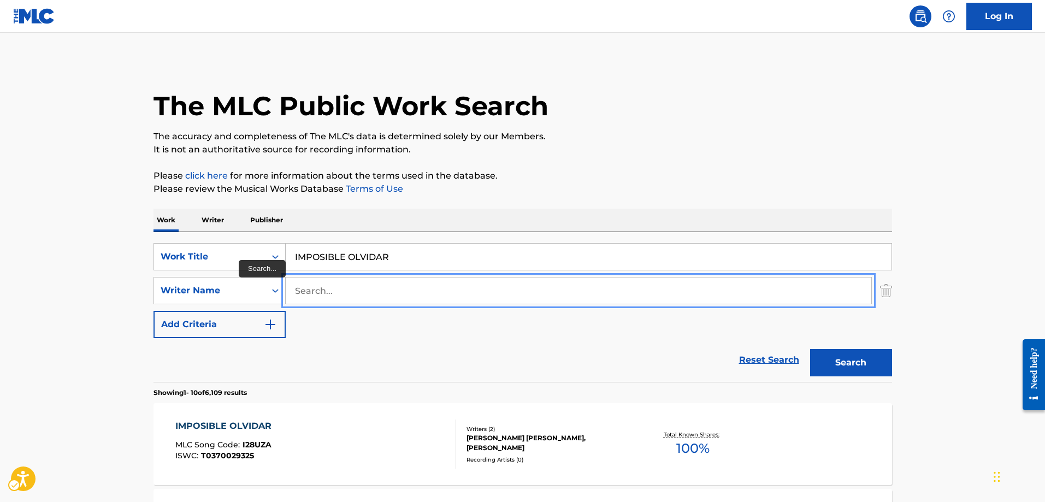
click at [297, 289] on input "Search..." at bounding box center [579, 291] width 586 height 26
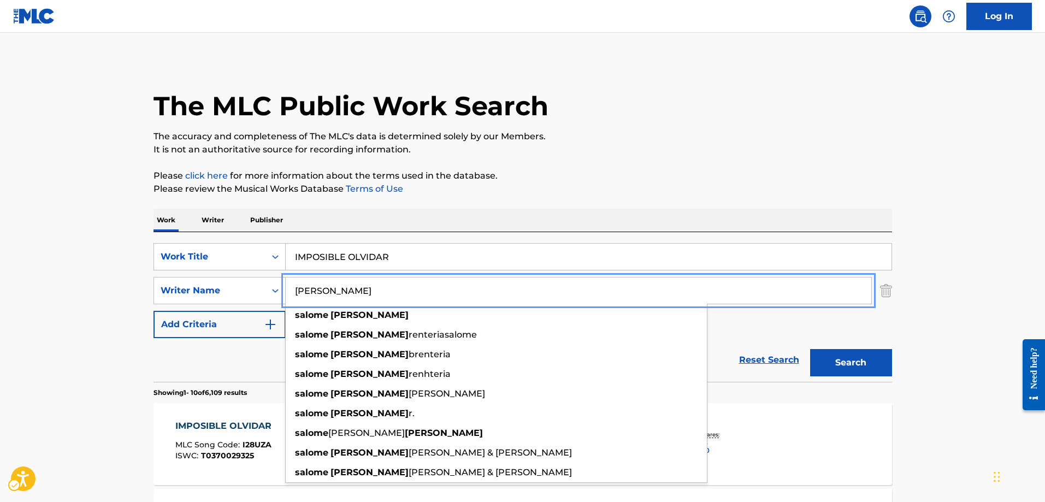
type input "SALOME GUTIERREZ"
click at [154, 311] on button "Add Criteria" at bounding box center [220, 324] width 132 height 27
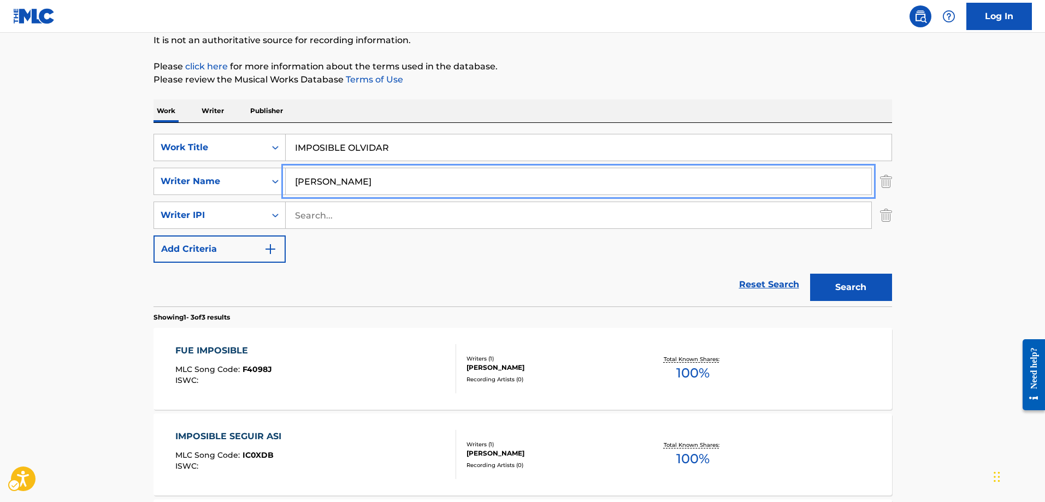
scroll to position [164, 0]
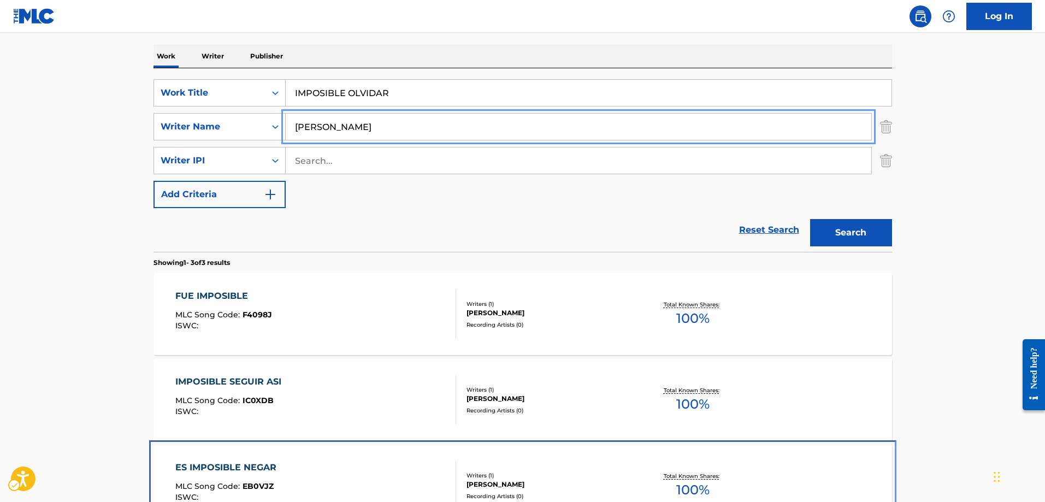
click at [262, 485] on span "EB0VJZ" at bounding box center [258, 486] width 31 height 10
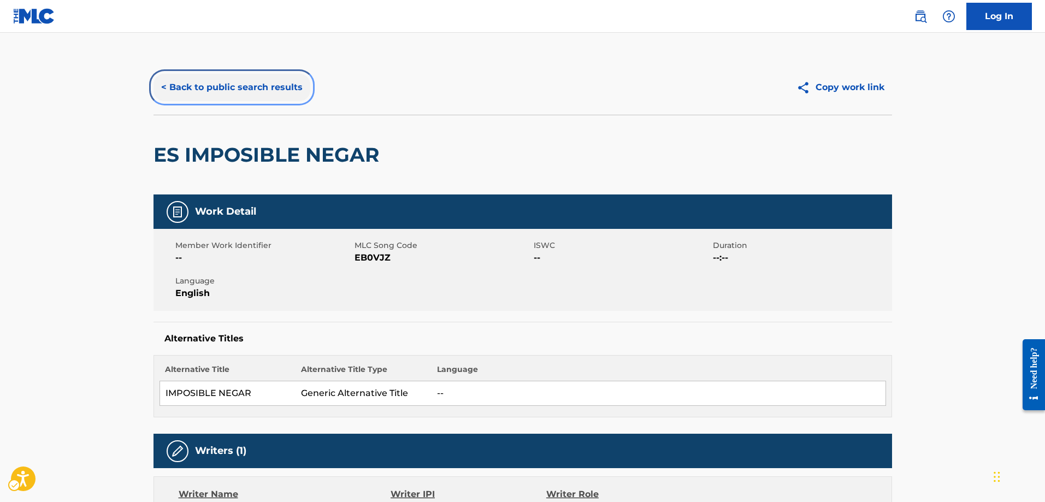
click at [163, 93] on button "< Back to public search results" at bounding box center [232, 87] width 157 height 27
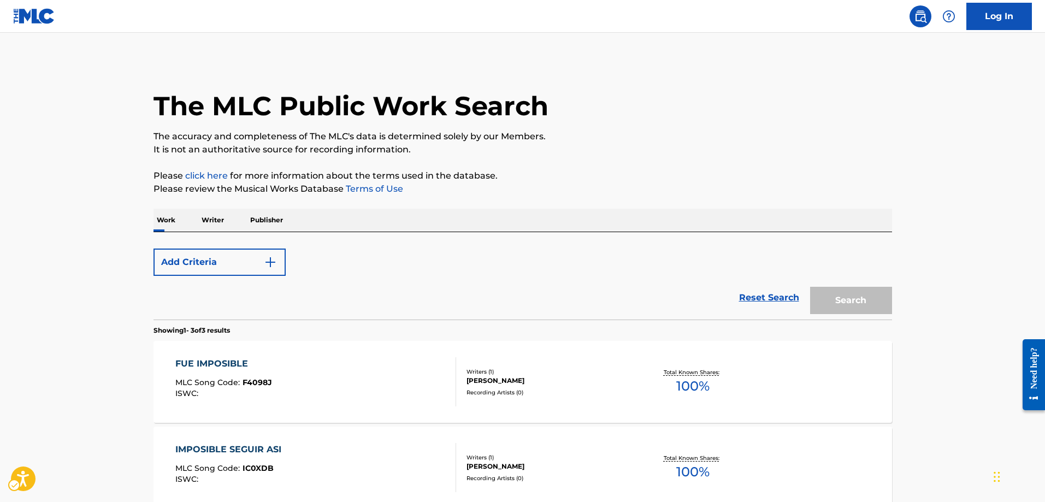
scroll to position [164, 0]
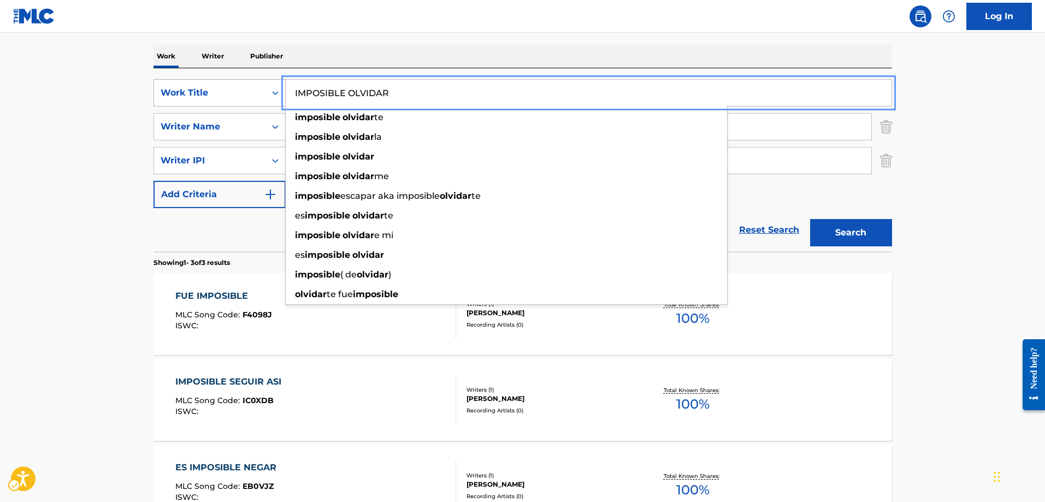
drag, startPoint x: 398, startPoint y: 96, endPoint x: 281, endPoint y: 96, distance: 117.0
click at [281, 96] on div "SearchWithCriteriaa3f8f244-aab0-418a-b852-12ef184d2668 Work Title IMPOSIBLE OLV…" at bounding box center [523, 92] width 739 height 27
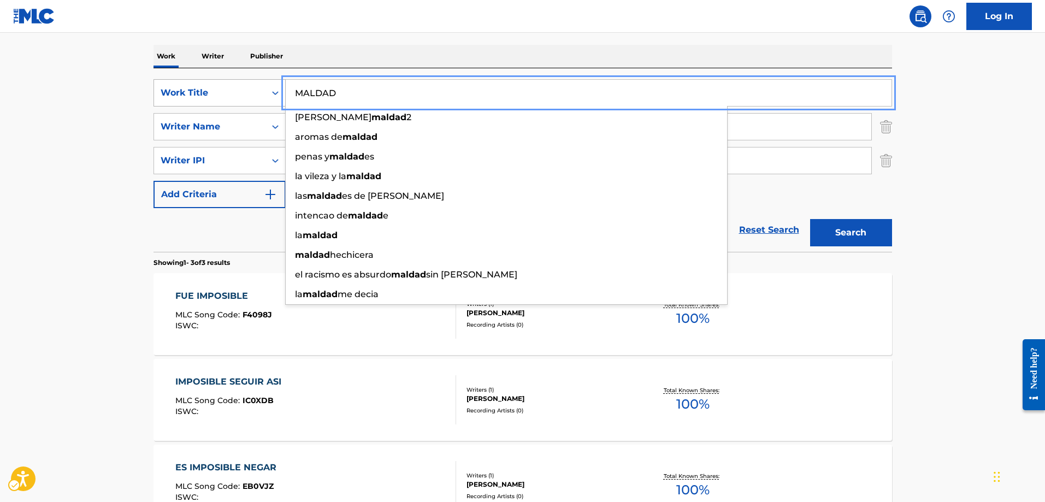
click at [274, 95] on icon "Search Form" at bounding box center [275, 92] width 11 height 11
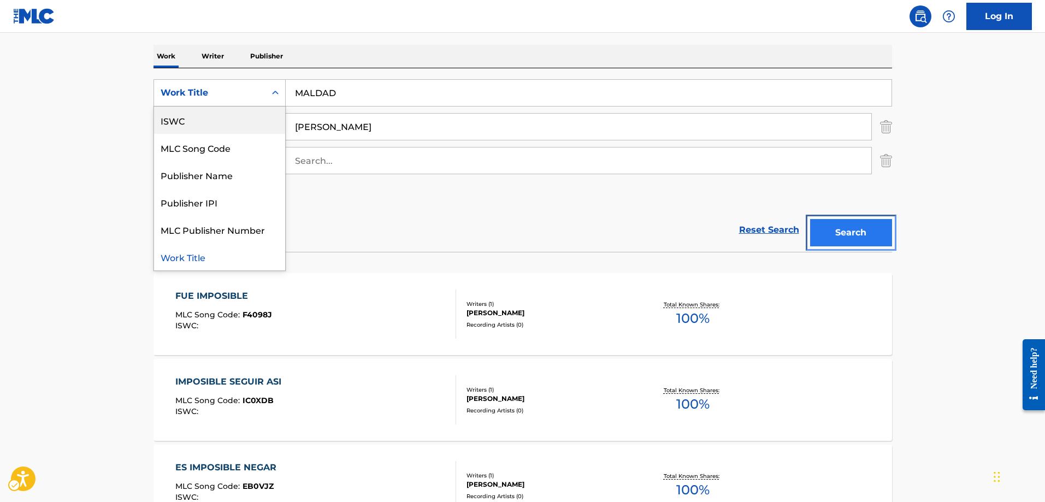
click at [844, 242] on button "Search" at bounding box center [851, 232] width 82 height 27
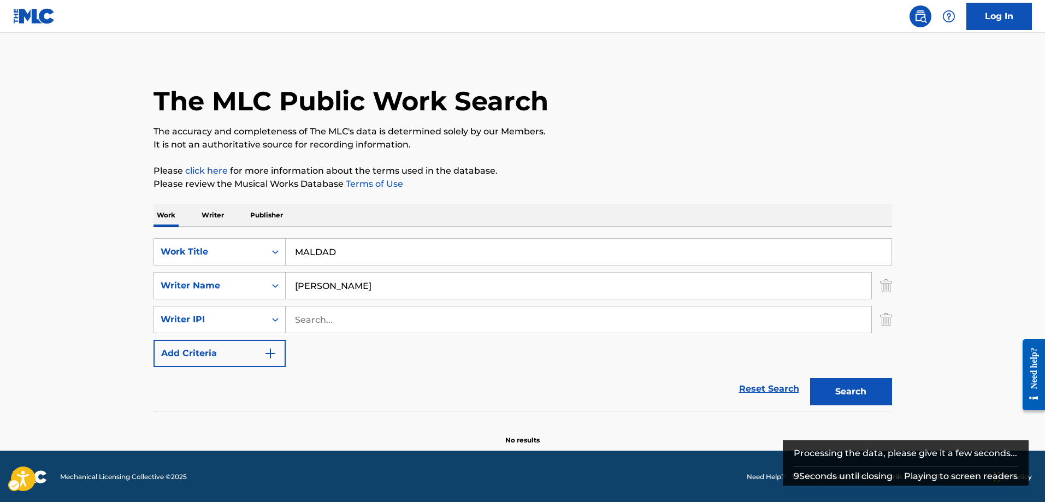
scroll to position [6, 0]
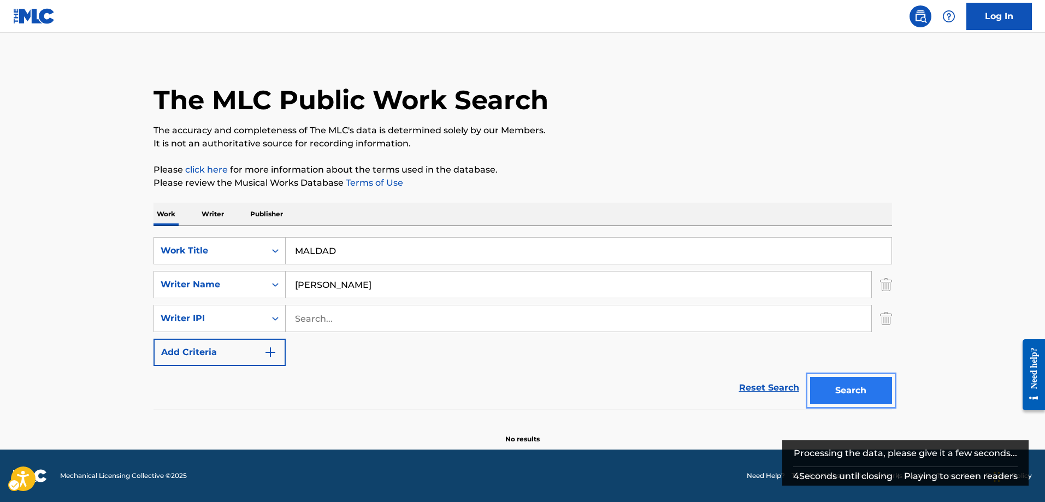
click at [841, 387] on button "Search" at bounding box center [851, 390] width 82 height 27
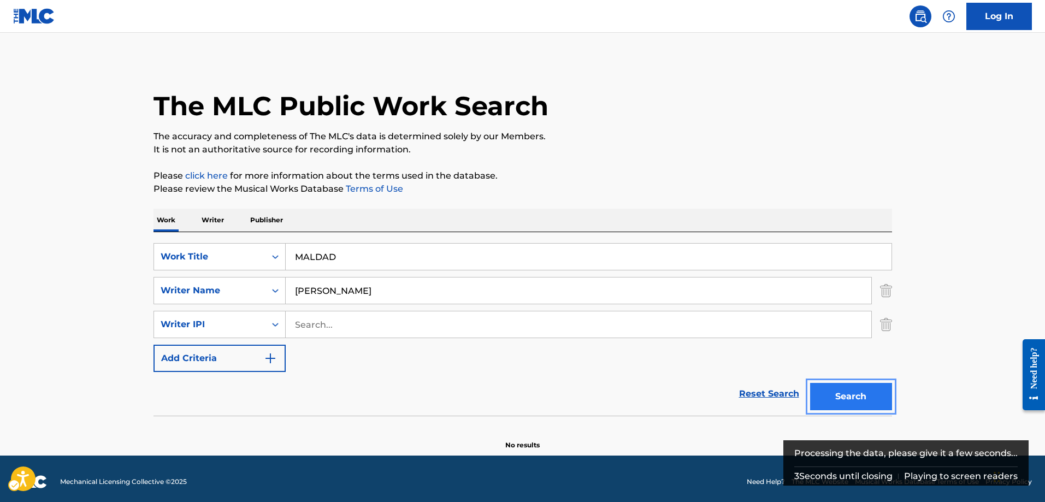
click at [839, 401] on button "Search" at bounding box center [851, 396] width 82 height 27
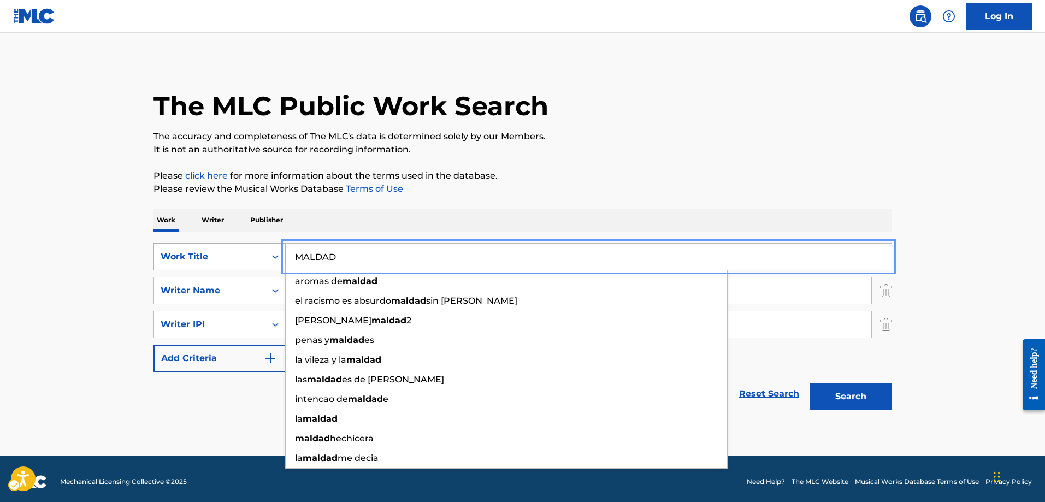
drag, startPoint x: 348, startPoint y: 257, endPoint x: 242, endPoint y: 266, distance: 105.8
click at [242, 266] on div "SearchWithCriteriaa3f8f244-aab0-418a-b852-12ef184d2668 Work Title MALDAD aromas…" at bounding box center [523, 256] width 739 height 27
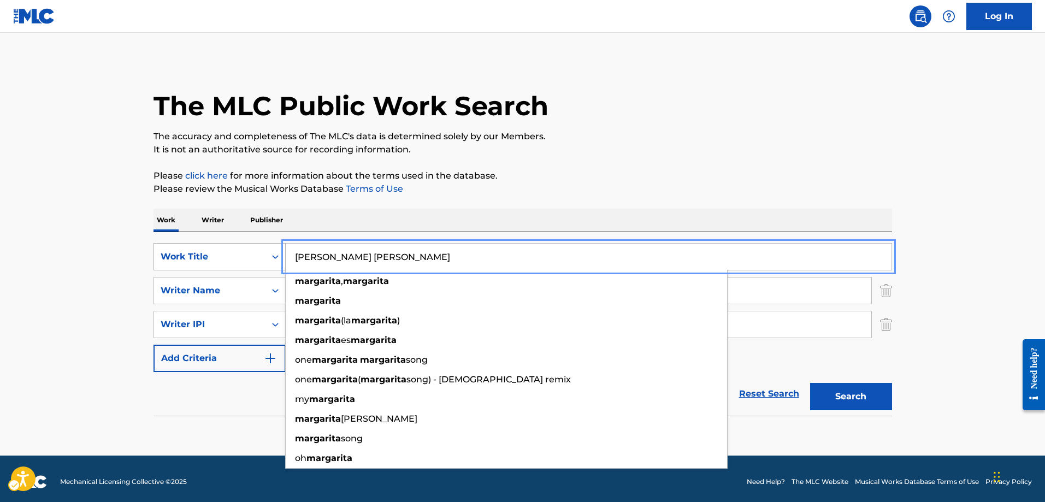
type input "MARGARITA MARGARITA"
click at [810, 383] on button "Search" at bounding box center [851, 396] width 82 height 27
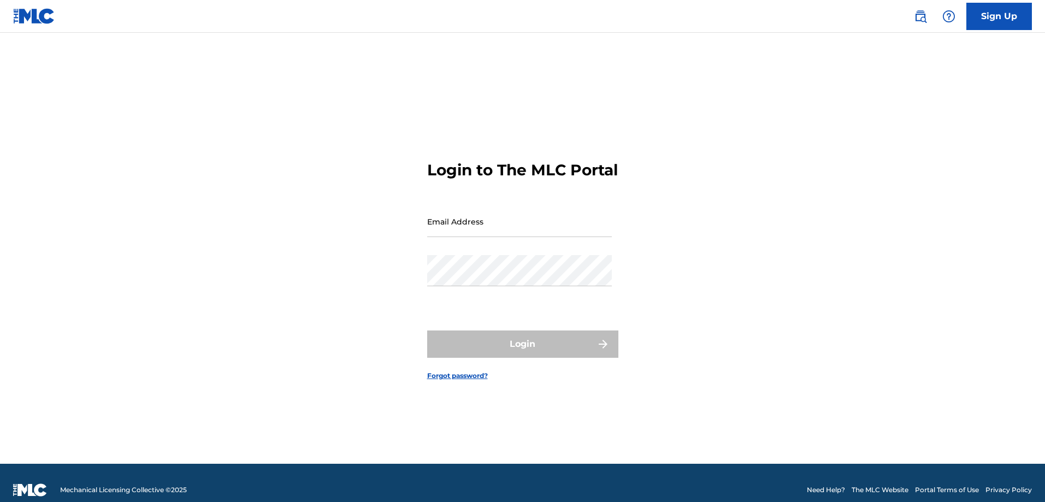
click at [916, 17] on img at bounding box center [920, 16] width 13 height 13
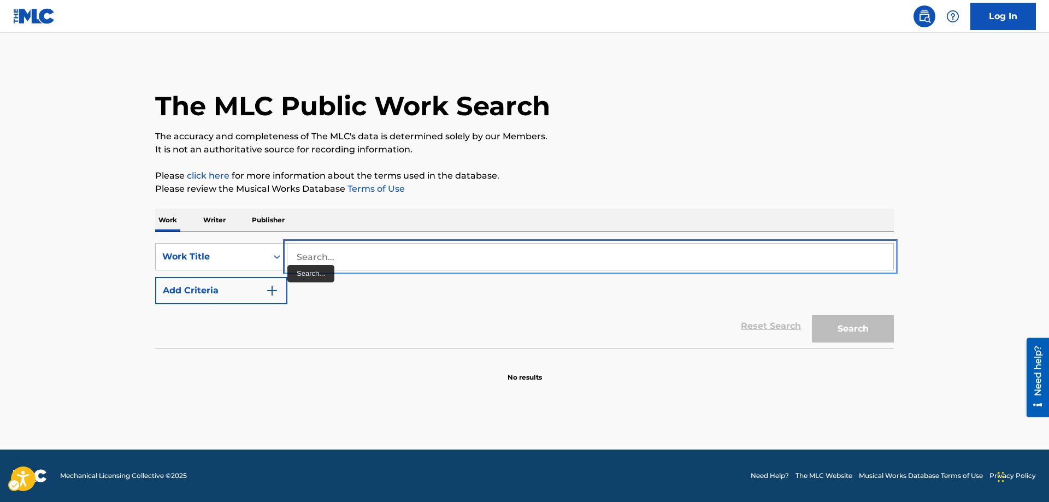
click at [298, 258] on input "Search..." at bounding box center [590, 257] width 606 height 26
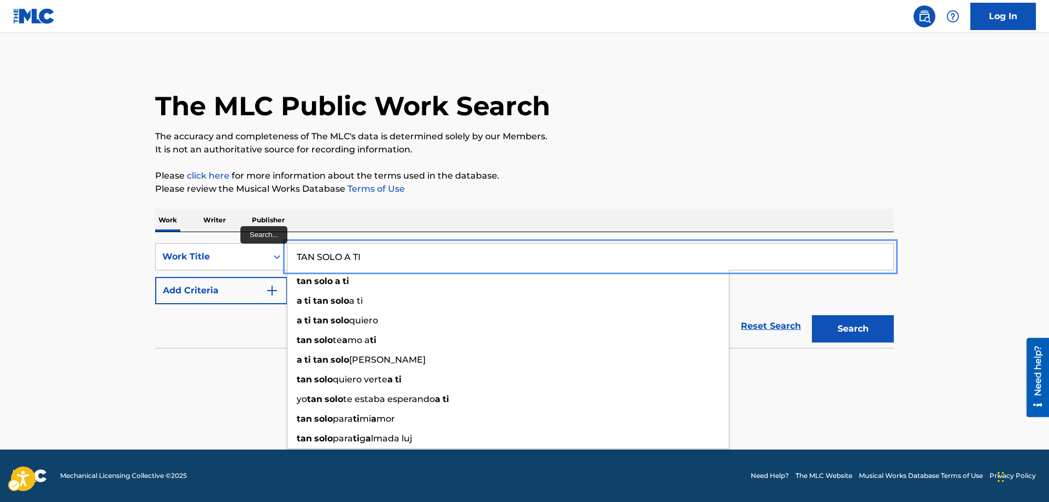
type input "TAN SOLO A TI"
click at [155, 277] on button "Add Criteria" at bounding box center [221, 290] width 132 height 27
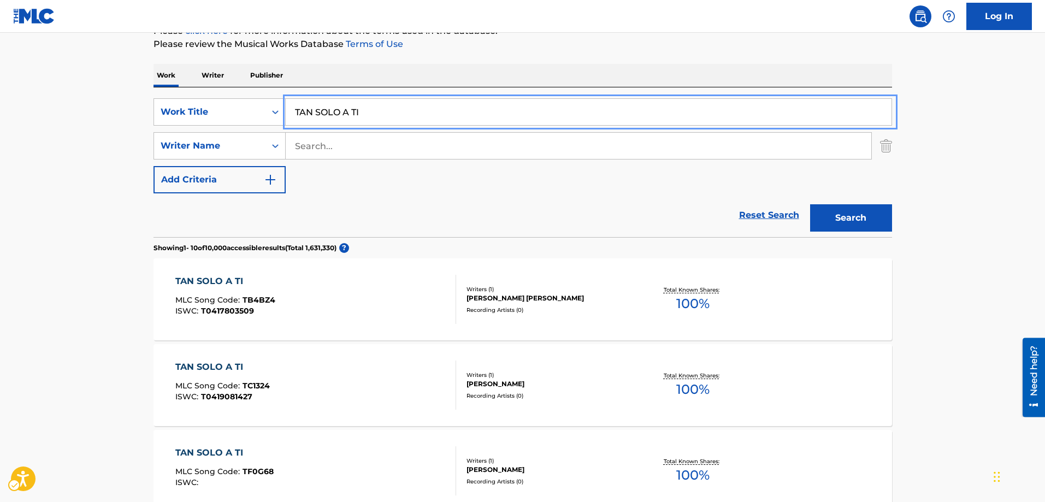
scroll to position [164, 0]
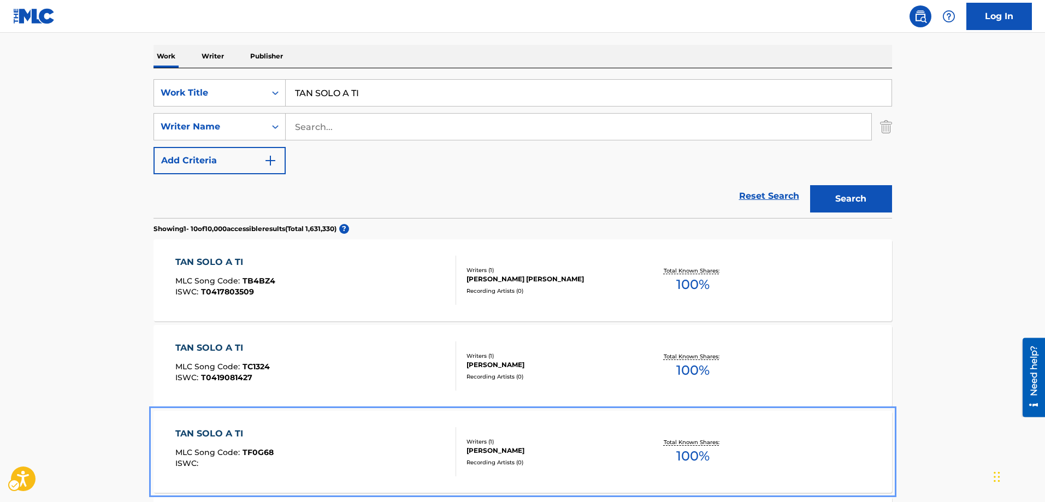
click at [260, 455] on span "TF0G68" at bounding box center [258, 453] width 31 height 10
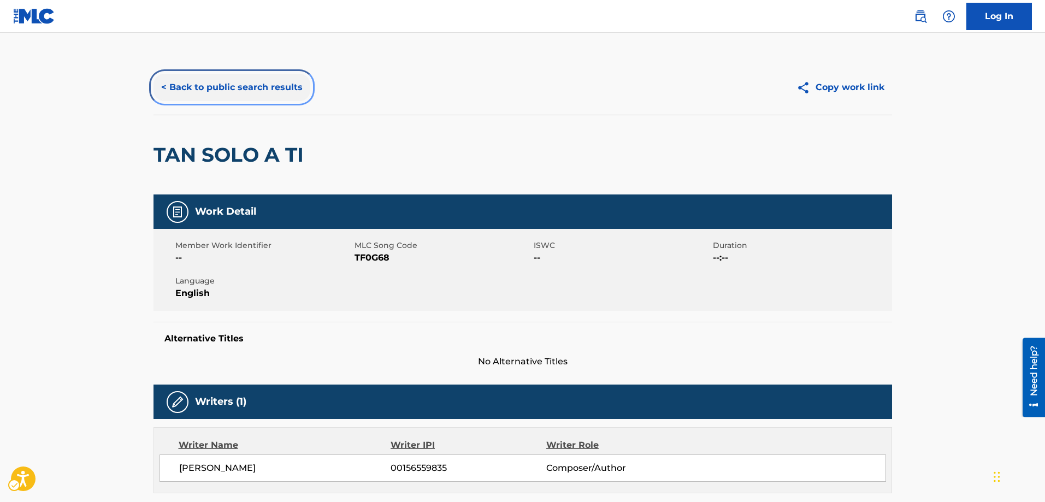
click at [163, 89] on button "< Back to public search results" at bounding box center [232, 87] width 157 height 27
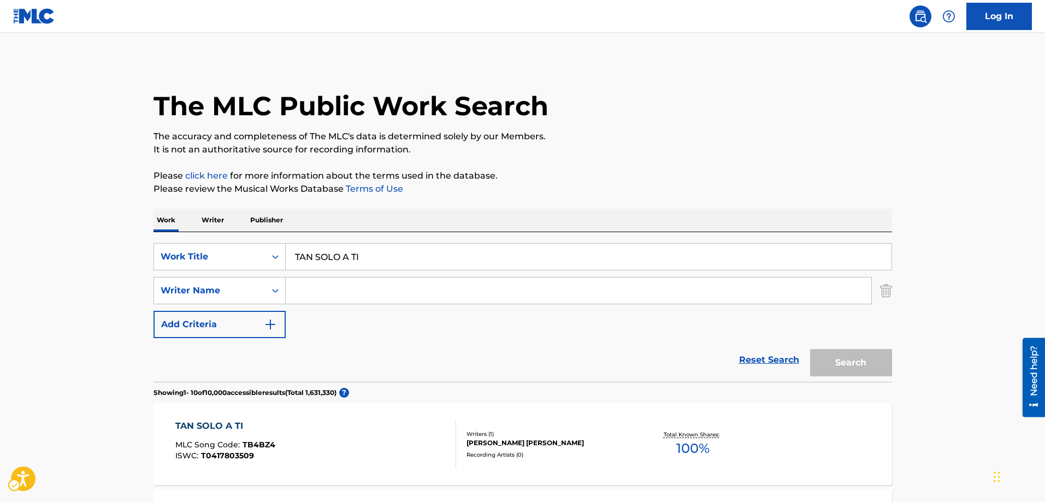
scroll to position [164, 0]
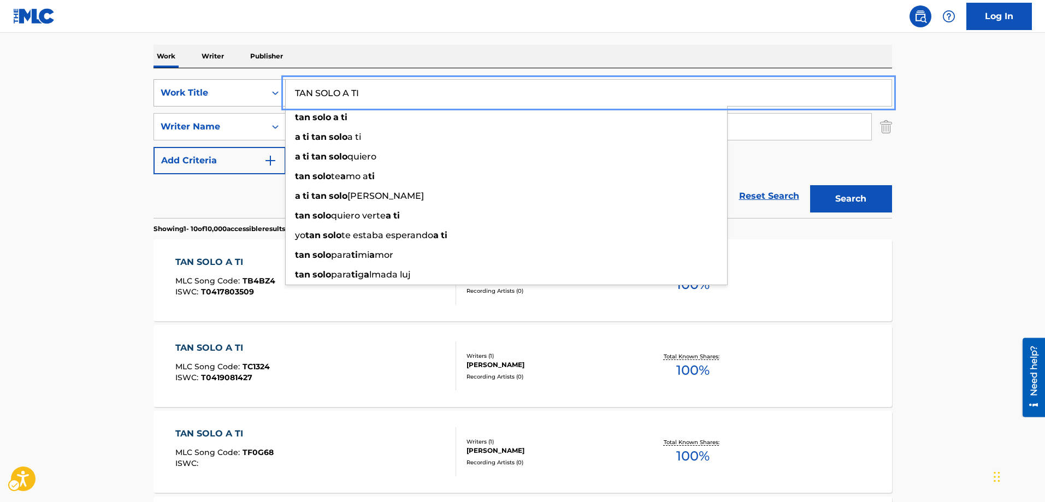
drag, startPoint x: 373, startPoint y: 91, endPoint x: 279, endPoint y: 89, distance: 94.0
click at [279, 89] on div "SearchWithCriteria2ecd3b4f-3879-45c0-9403-2d2b0ab098ed Work Title TAN SOLO A TI…" at bounding box center [523, 92] width 739 height 27
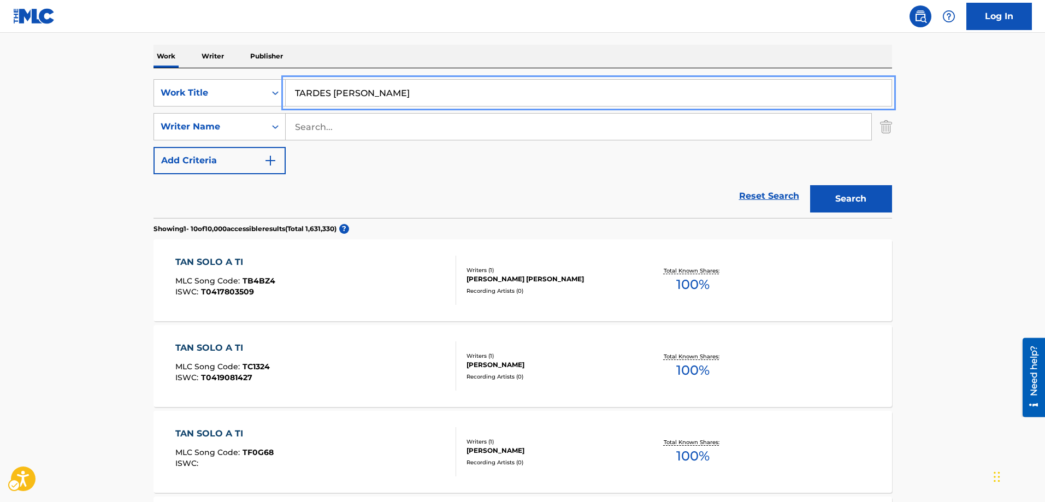
type input "TARDES DE ABRIEL"
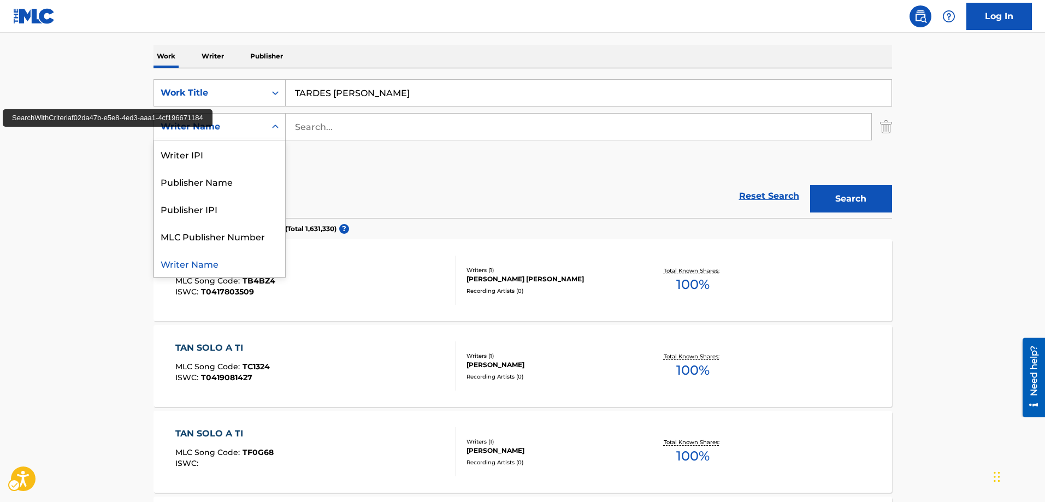
click at [275, 131] on icon "Search Form" at bounding box center [275, 126] width 11 height 11
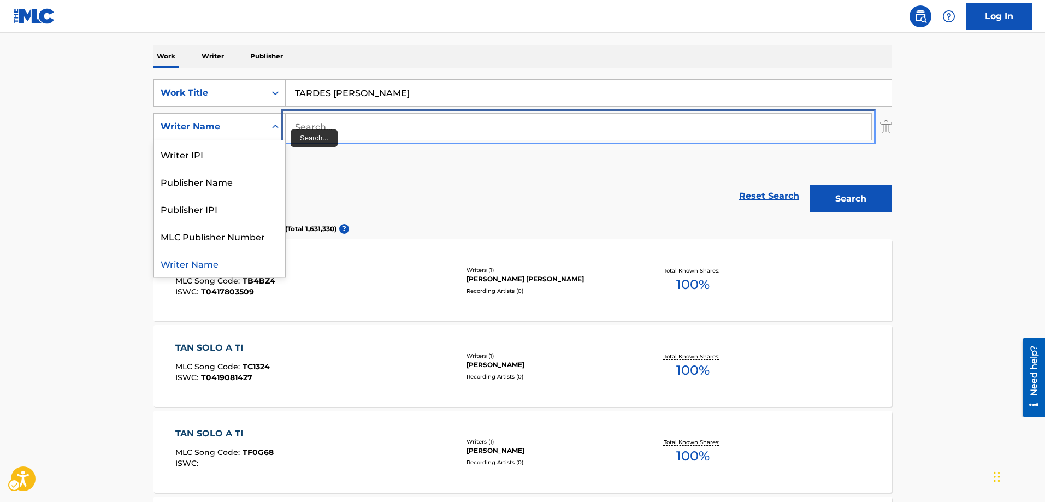
click at [309, 127] on input "Search..." at bounding box center [579, 127] width 586 height 26
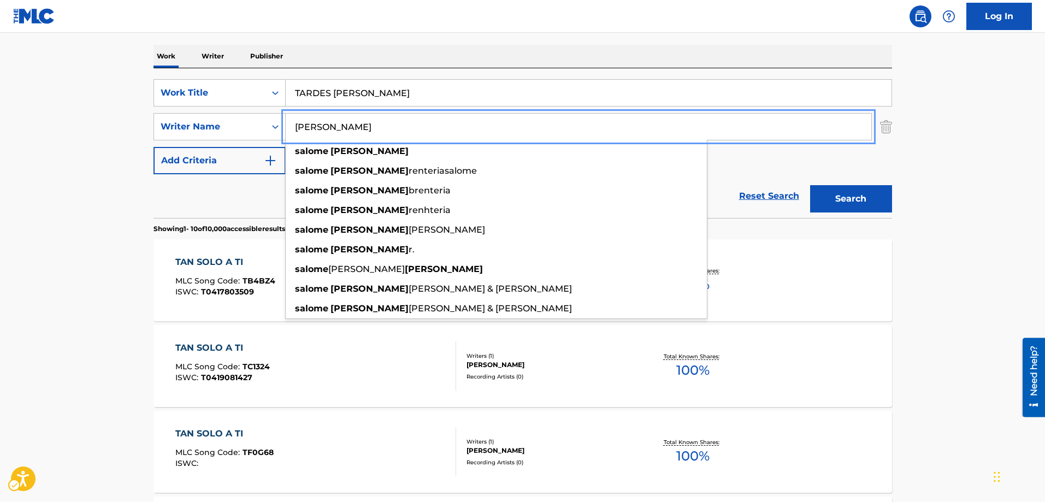
type input "SALOME GUTIERREZ"
click at [810, 185] on button "Search" at bounding box center [851, 198] width 82 height 27
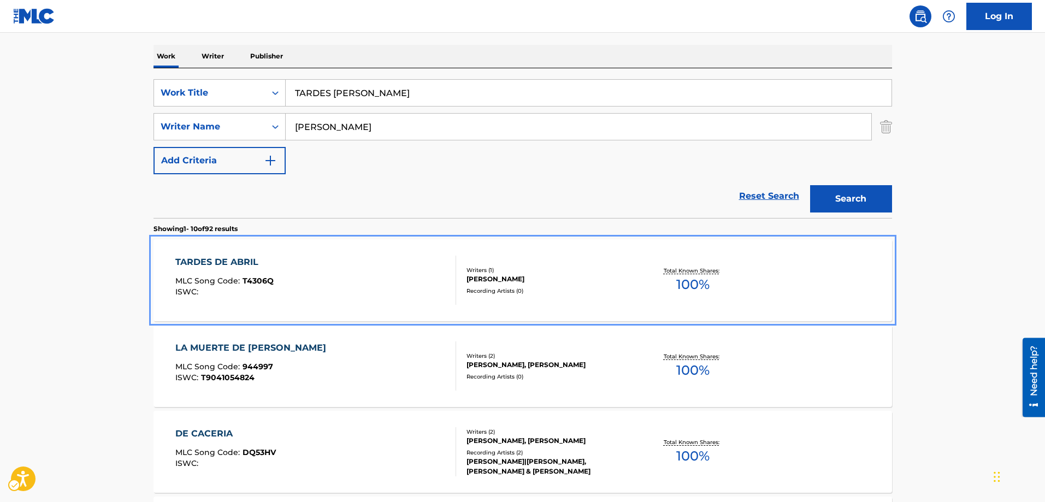
click at [261, 283] on span "T4306Q" at bounding box center [258, 281] width 31 height 10
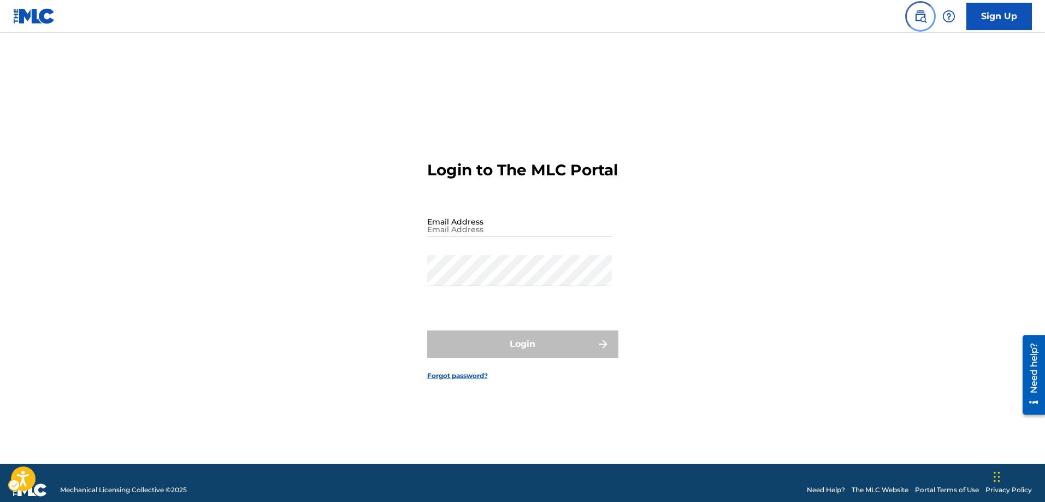
click at [921, 16] on img "Page Menu" at bounding box center [920, 16] width 13 height 13
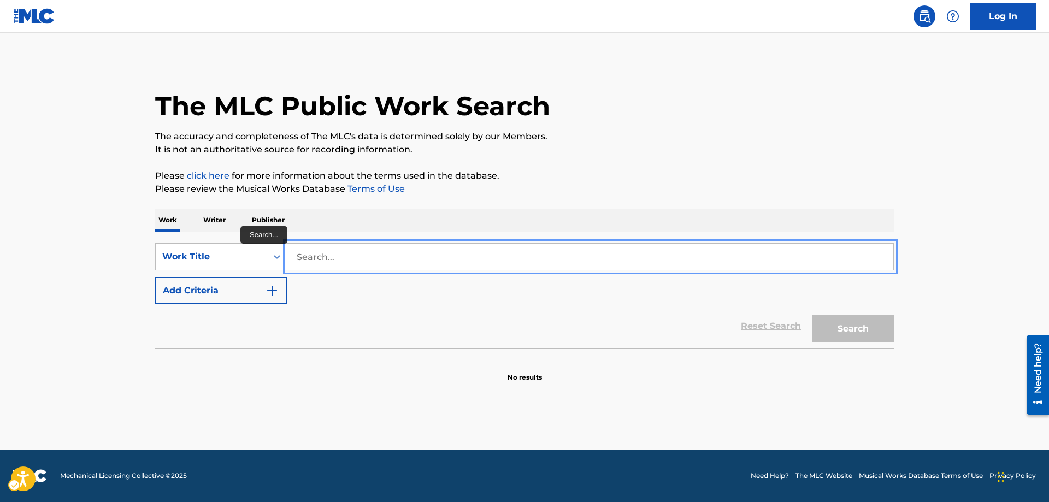
click at [297, 256] on input "Search..." at bounding box center [590, 257] width 606 height 26
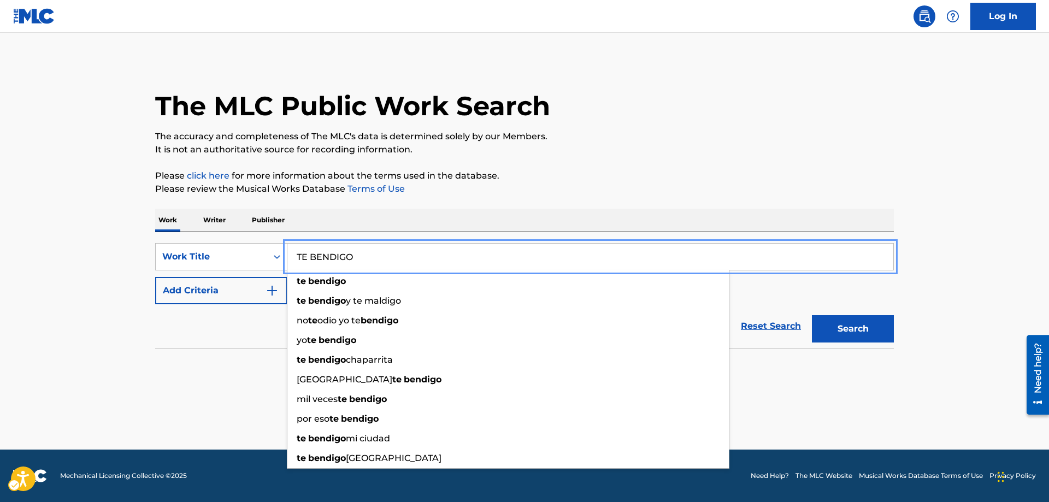
type input "TE BENDIGO"
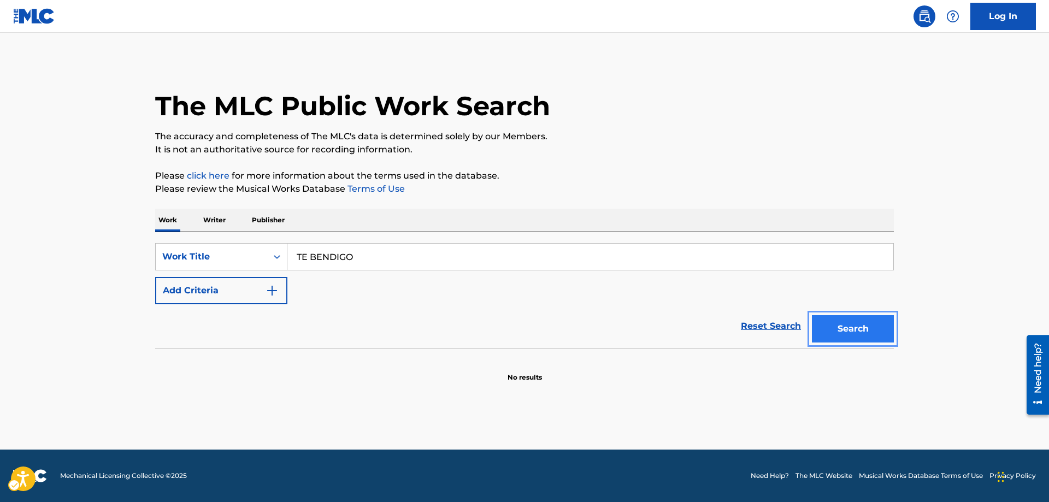
click at [854, 328] on button "Search" at bounding box center [853, 328] width 82 height 27
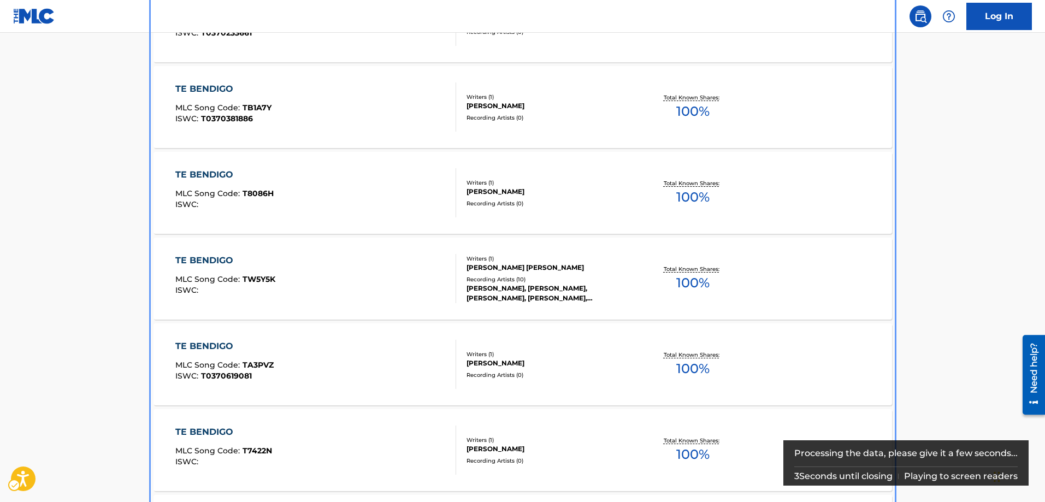
scroll to position [567, 0]
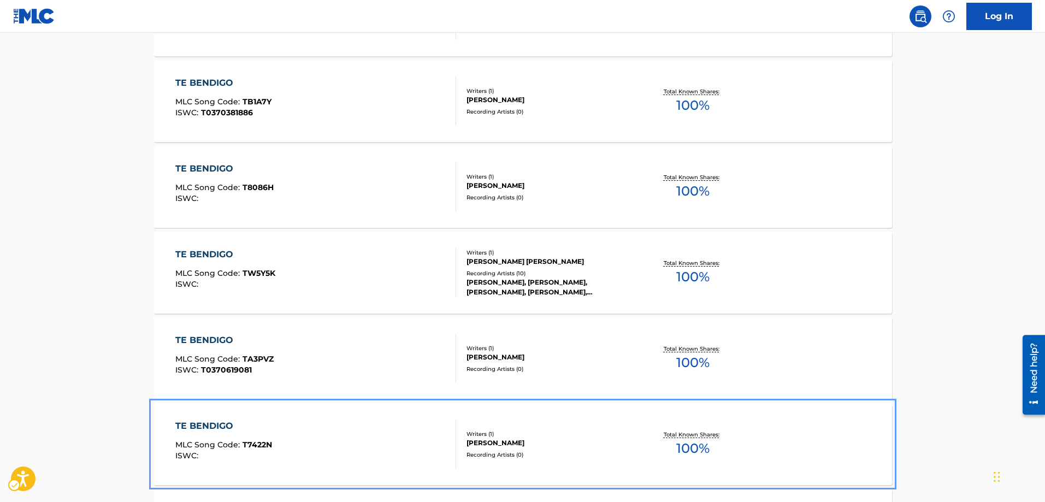
click at [252, 444] on span "T7422N" at bounding box center [258, 445] width 30 height 10
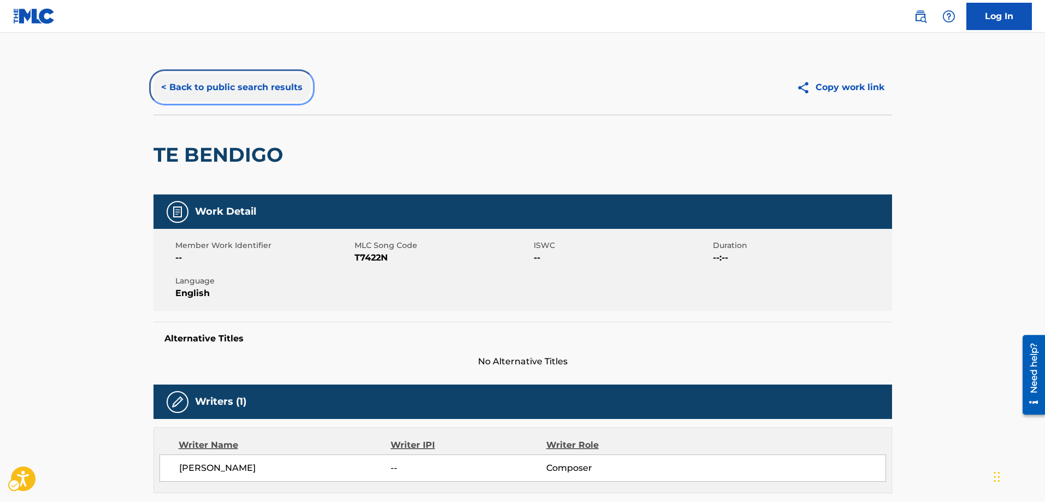
click at [160, 85] on button "< Back to public search results" at bounding box center [232, 87] width 157 height 27
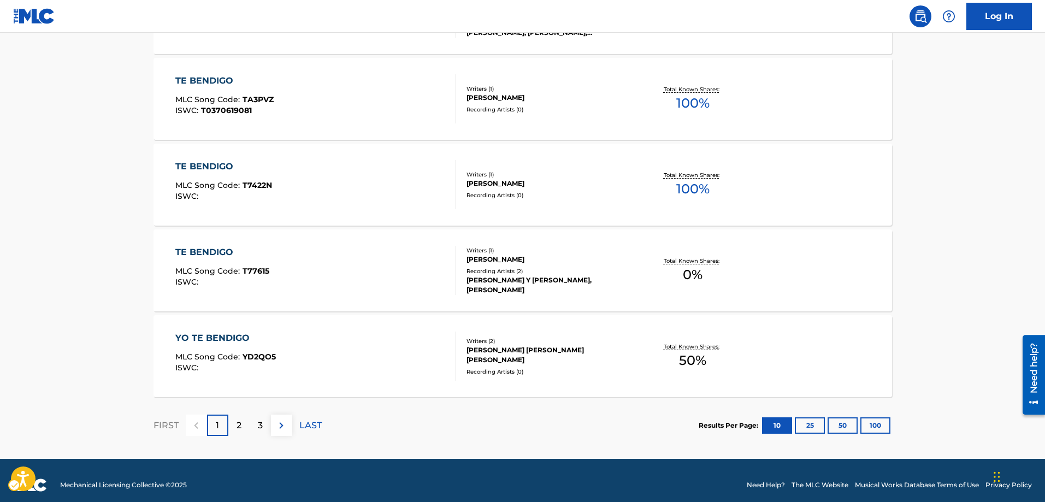
scroll to position [836, 0]
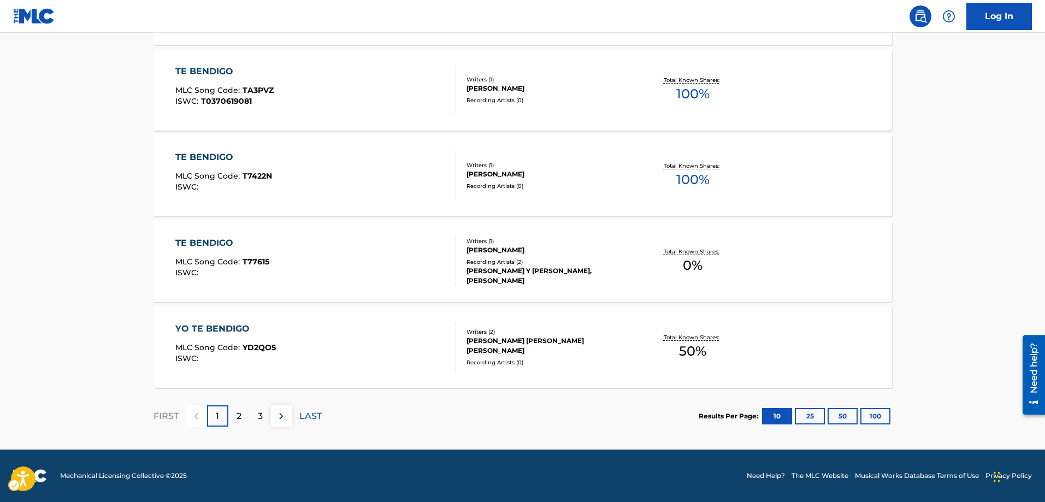
click at [239, 416] on p "2" at bounding box center [239, 416] width 5 height 13
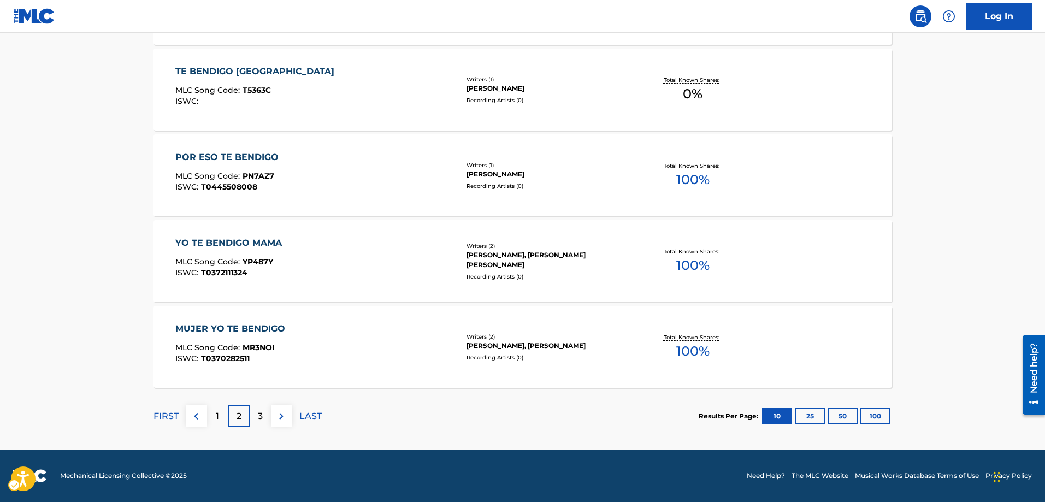
click at [261, 413] on p "3" at bounding box center [260, 416] width 5 height 13
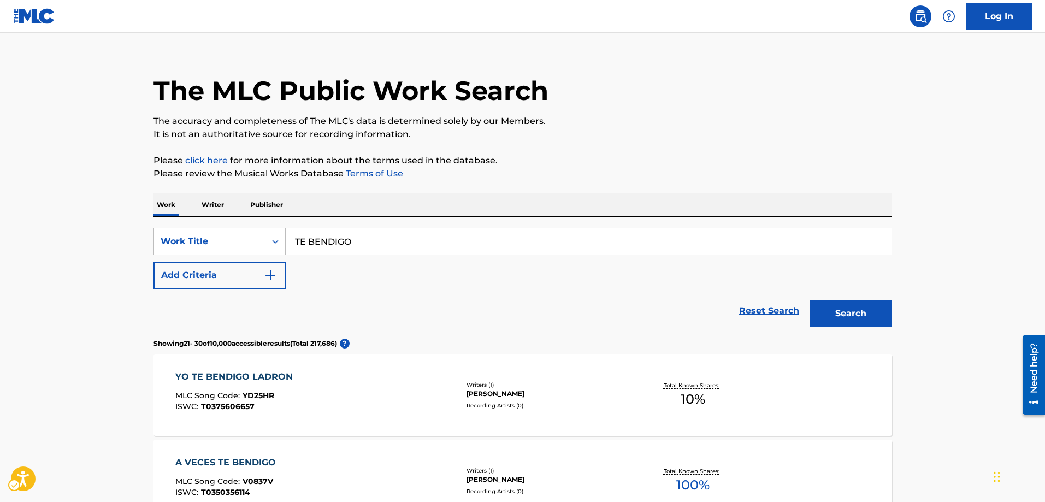
scroll to position [0, 0]
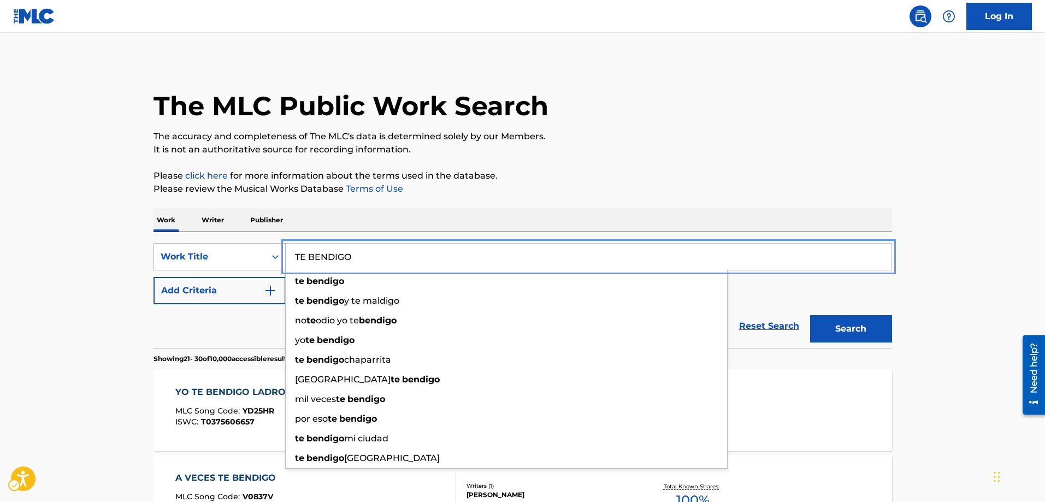
drag, startPoint x: 359, startPoint y: 256, endPoint x: 265, endPoint y: 257, distance: 94.0
click at [265, 257] on div "SearchWithCriteria4759fdf6-bd4f-434e-8d0f-77cf4e3c0bce Work Title TE BENDIGO te…" at bounding box center [523, 256] width 739 height 27
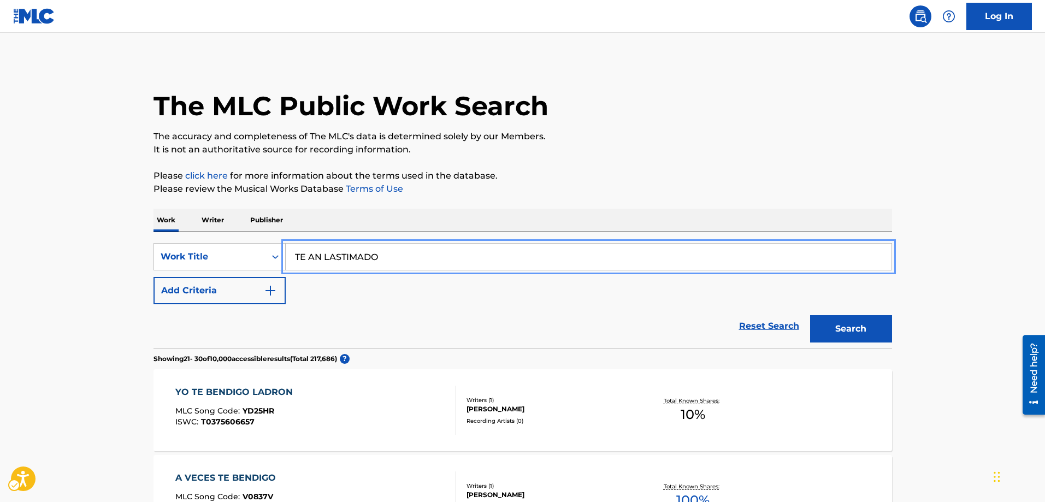
type input "TE AN LASTIMADO"
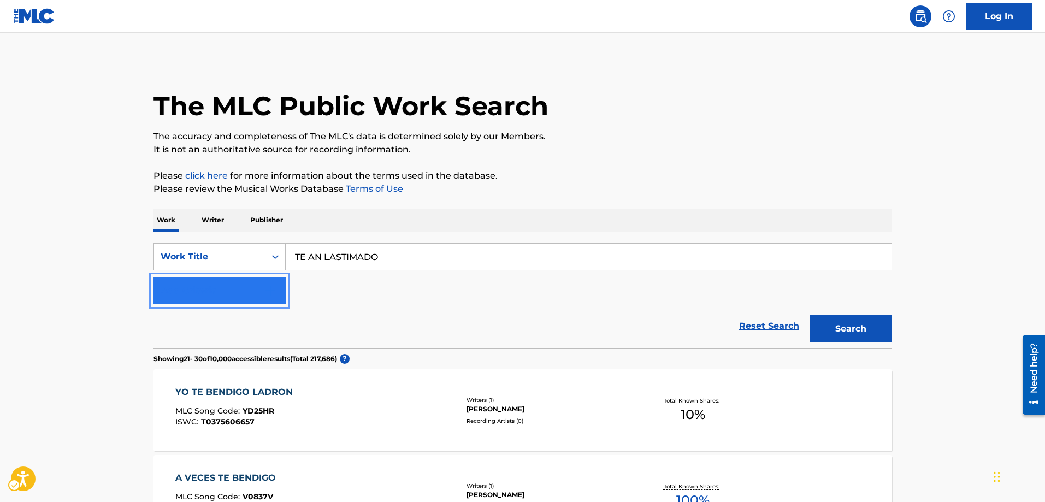
click at [274, 289] on img "Search Form" at bounding box center [270, 290] width 13 height 13
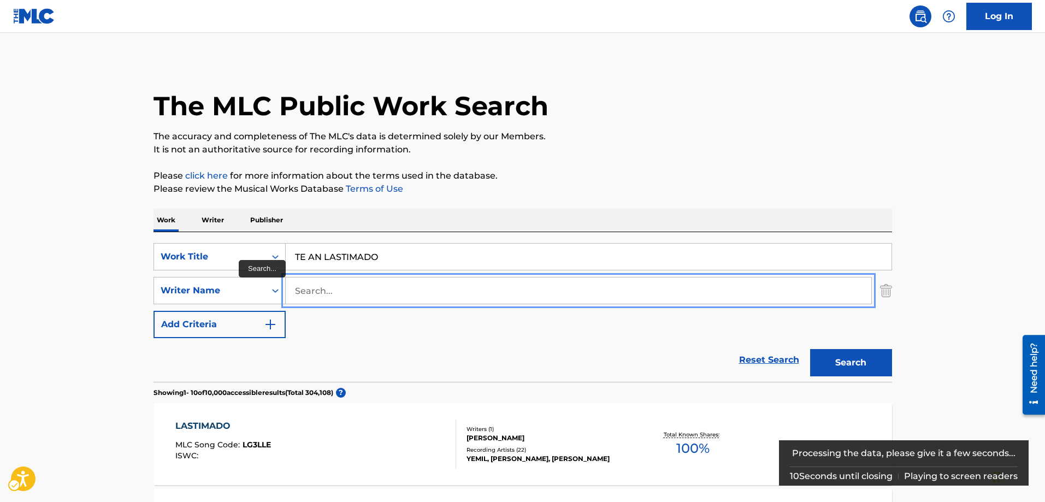
click at [296, 290] on input "Search..." at bounding box center [579, 291] width 586 height 26
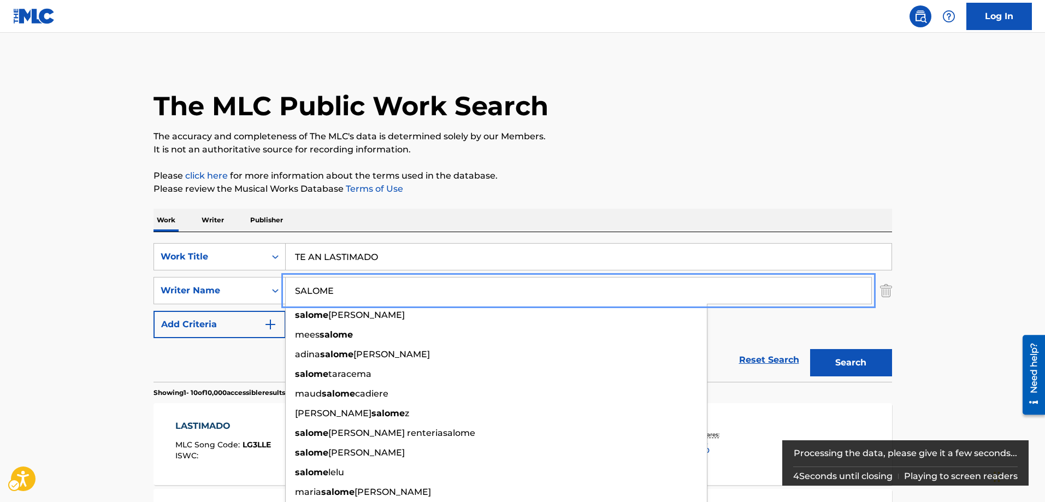
type input "SALOME"
click at [154, 311] on button "Add Criteria" at bounding box center [220, 324] width 132 height 27
